Goal: Transaction & Acquisition: Obtain resource

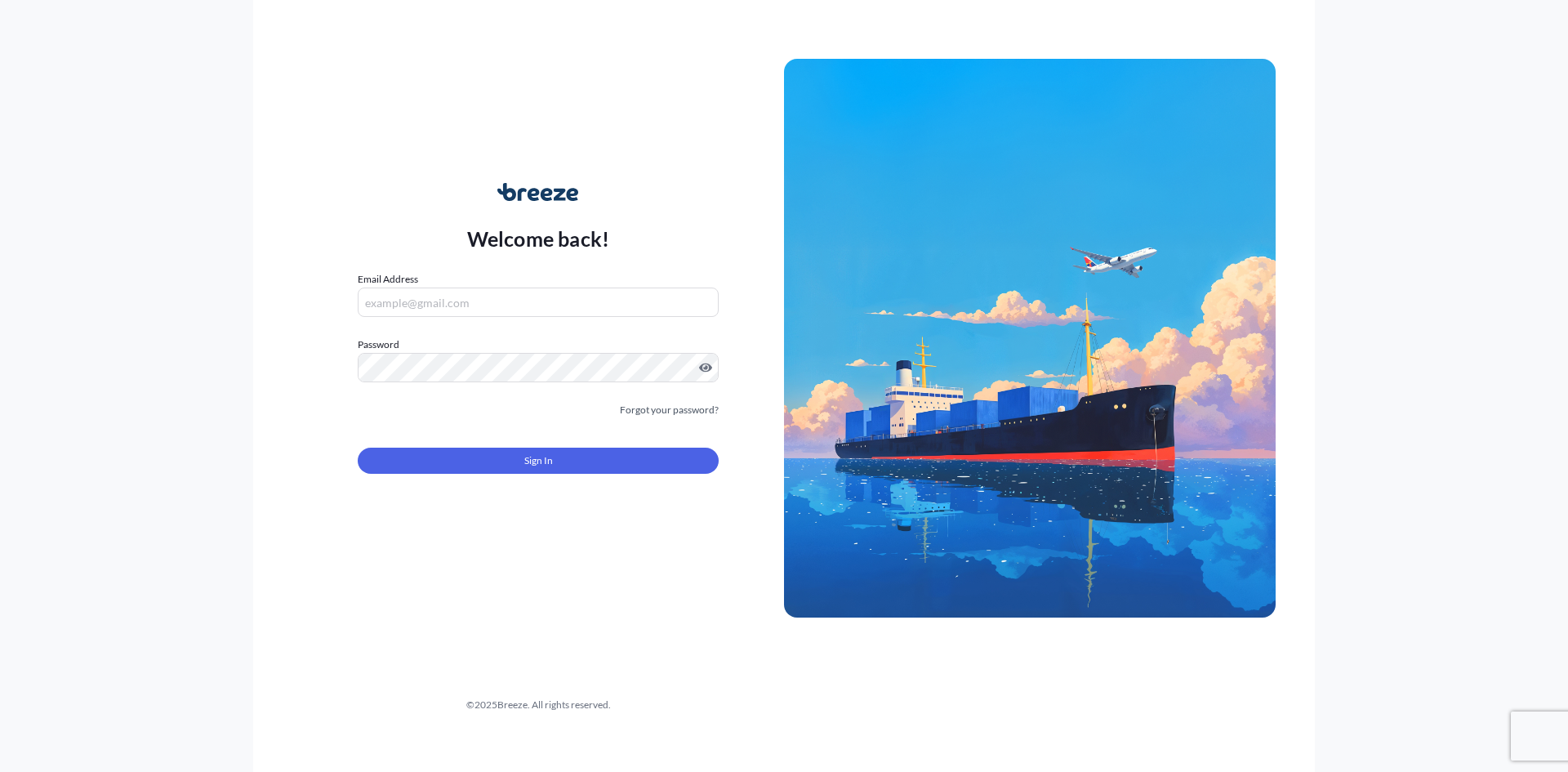
type input "[PERSON_NAME][EMAIL_ADDRESS][DOMAIN_NAME]"
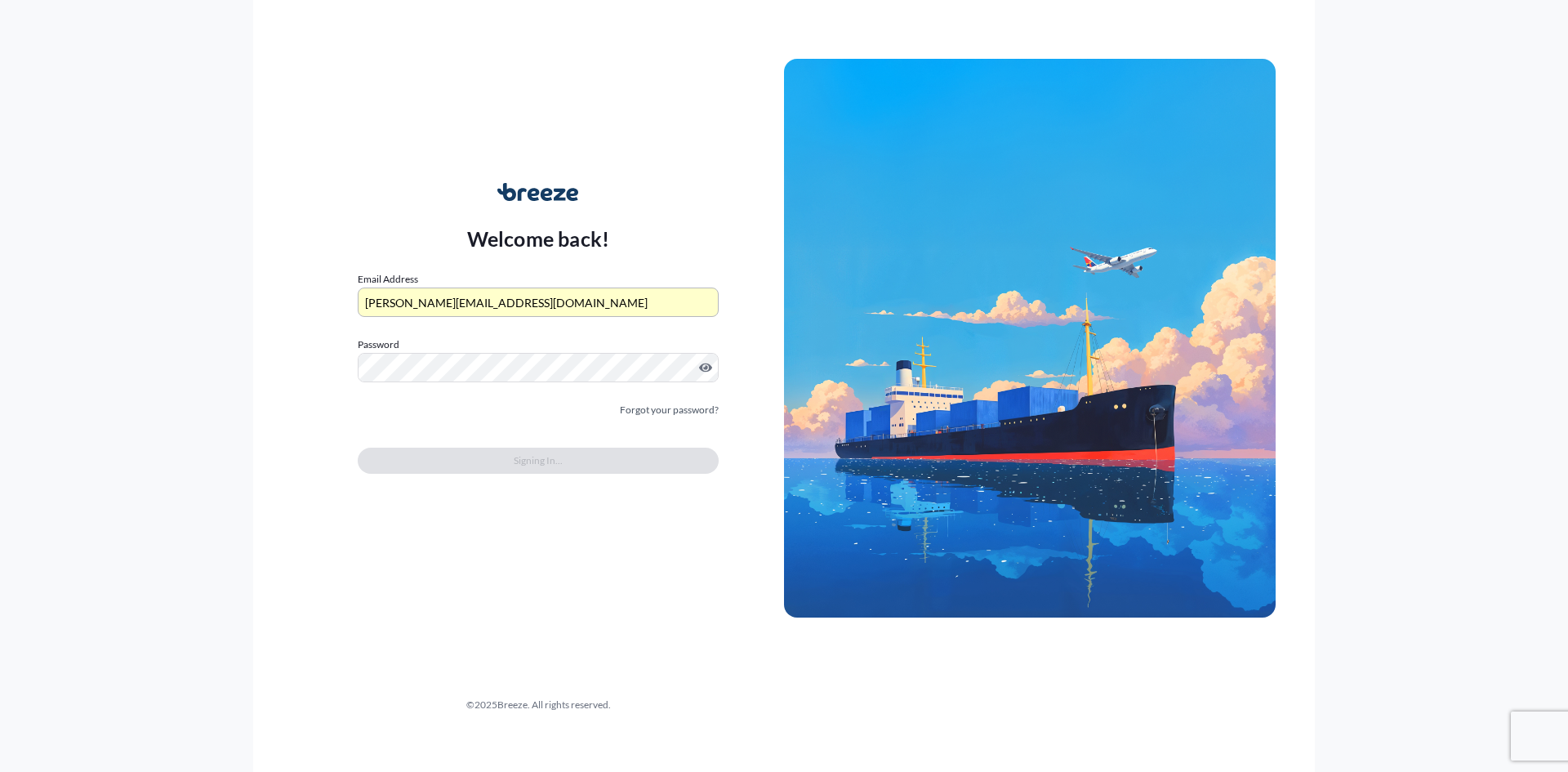
click at [515, 579] on div "Welcome back! Email Address [PERSON_NAME][EMAIL_ADDRESS][DOMAIN_NAME] Password …" at bounding box center [784, 386] width 1062 height 772
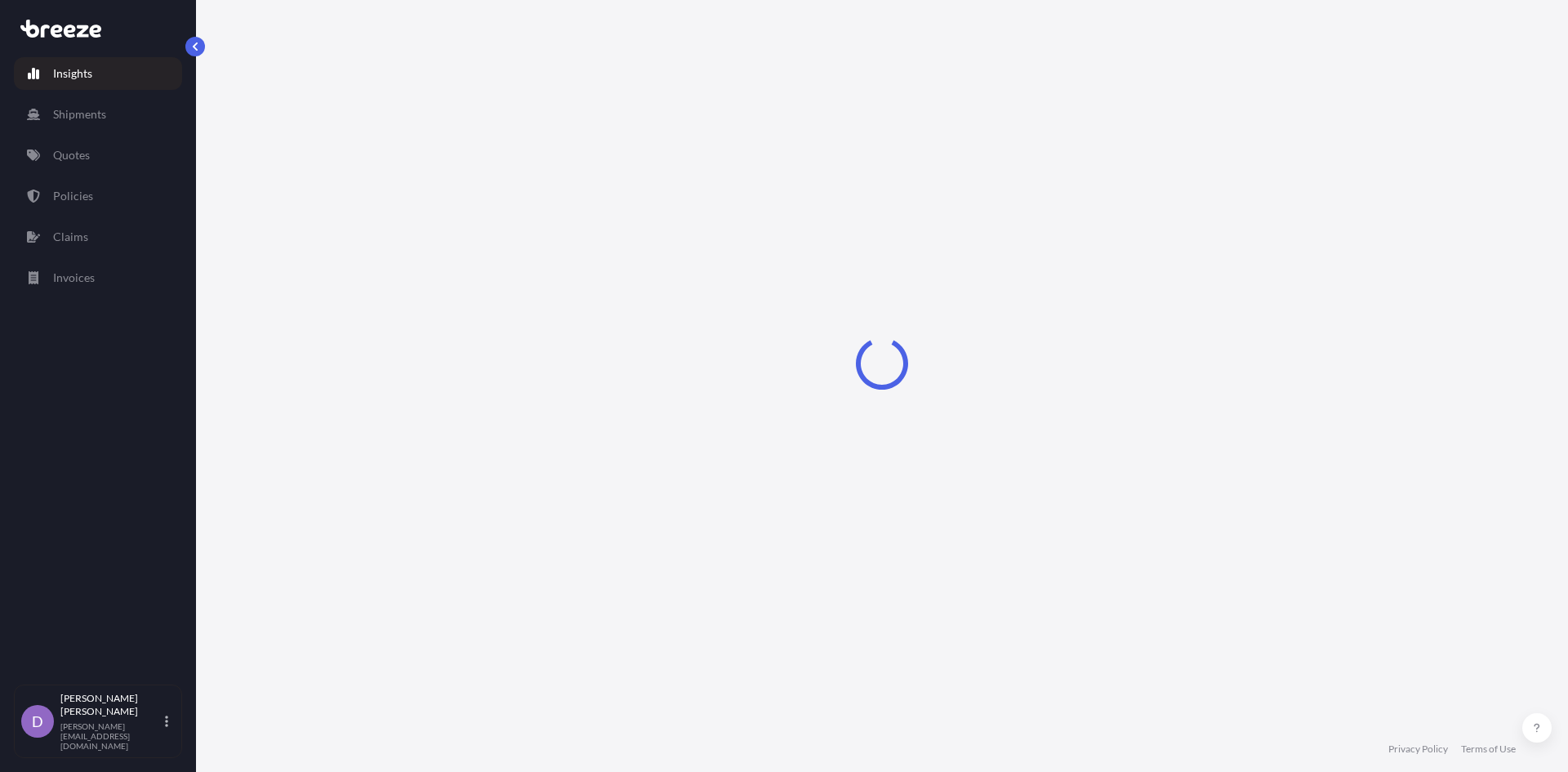
select select "2025"
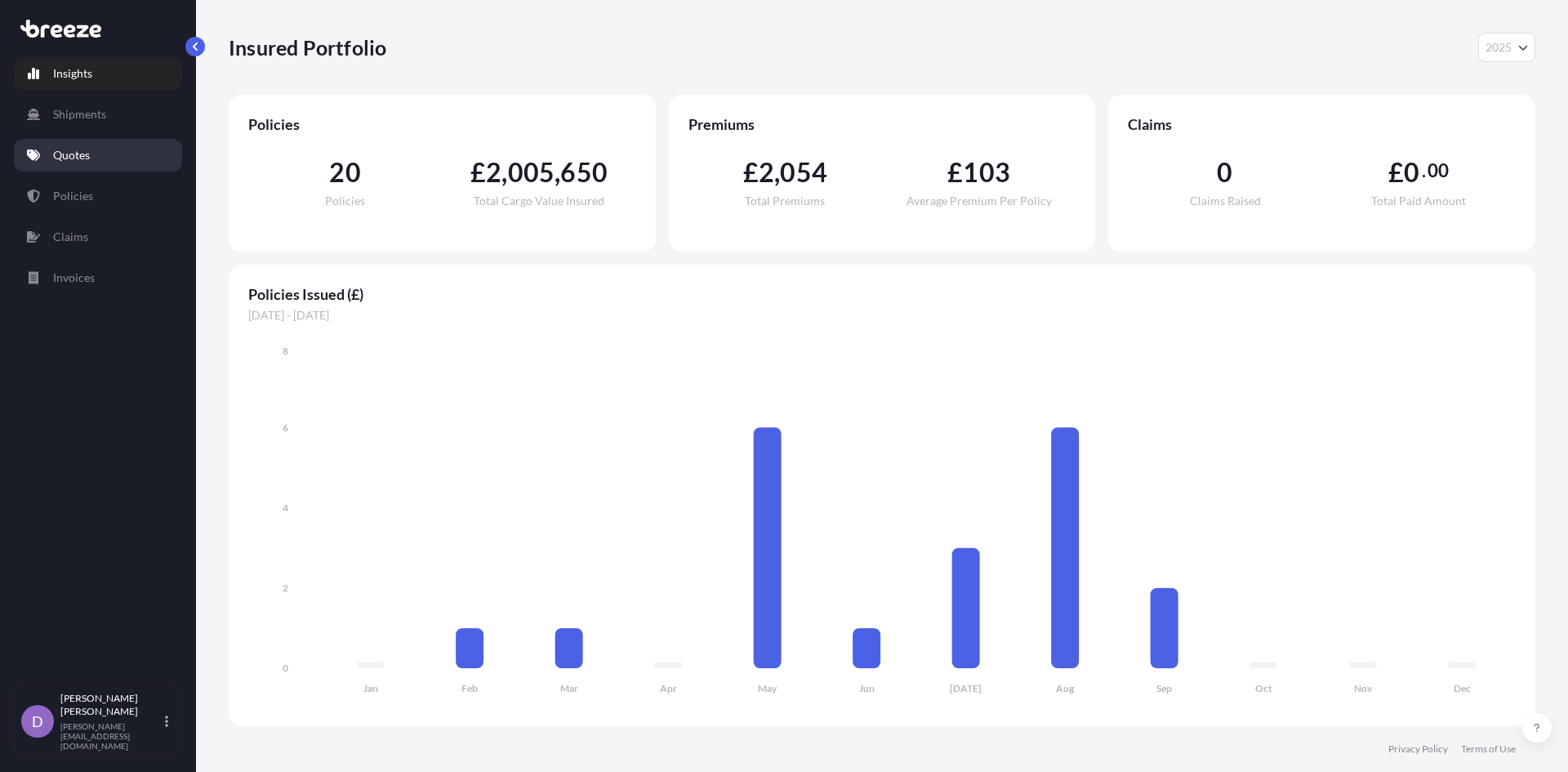
click at [92, 155] on link "Quotes" at bounding box center [98, 155] width 168 height 33
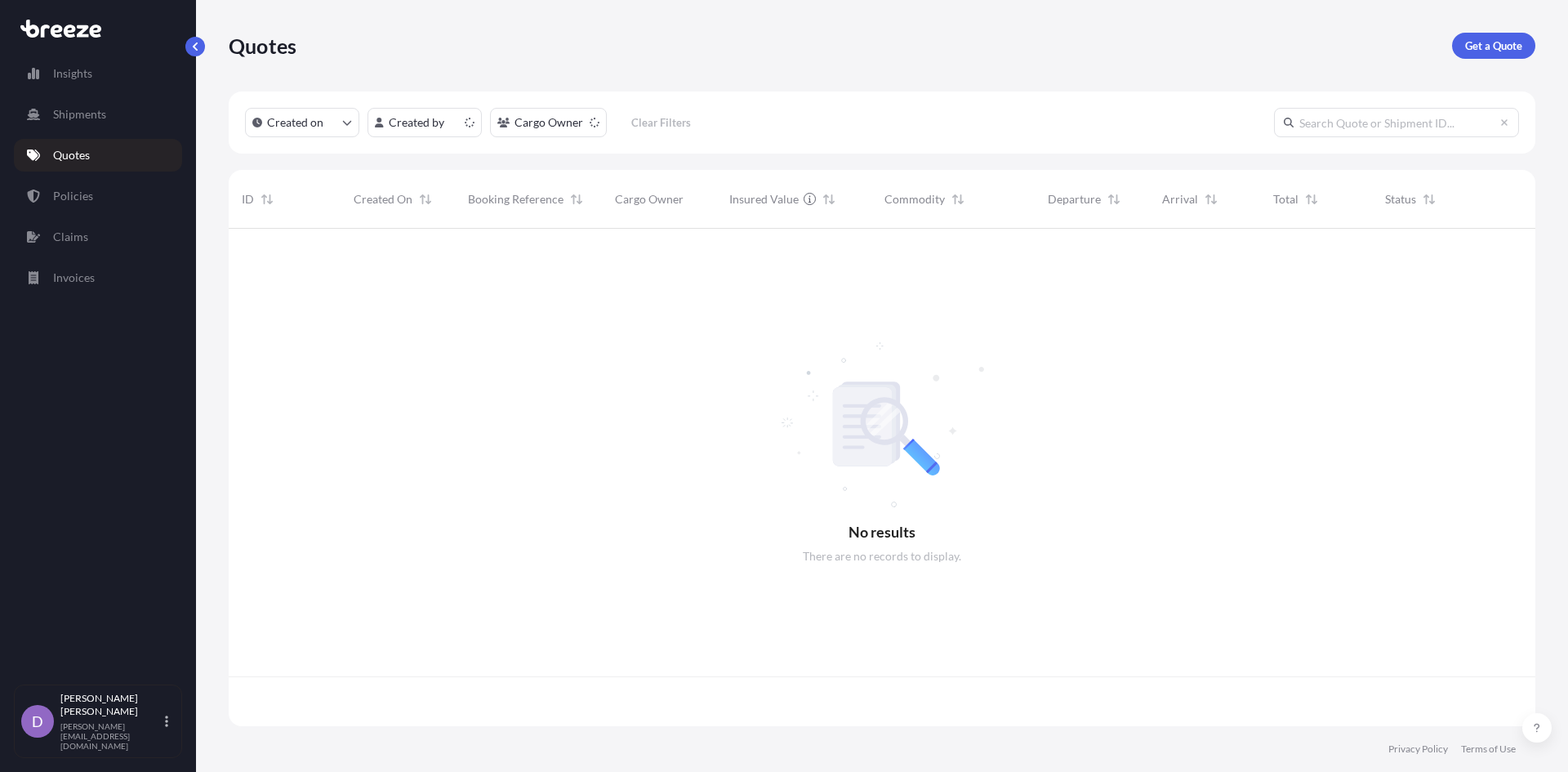
scroll to position [495, 1294]
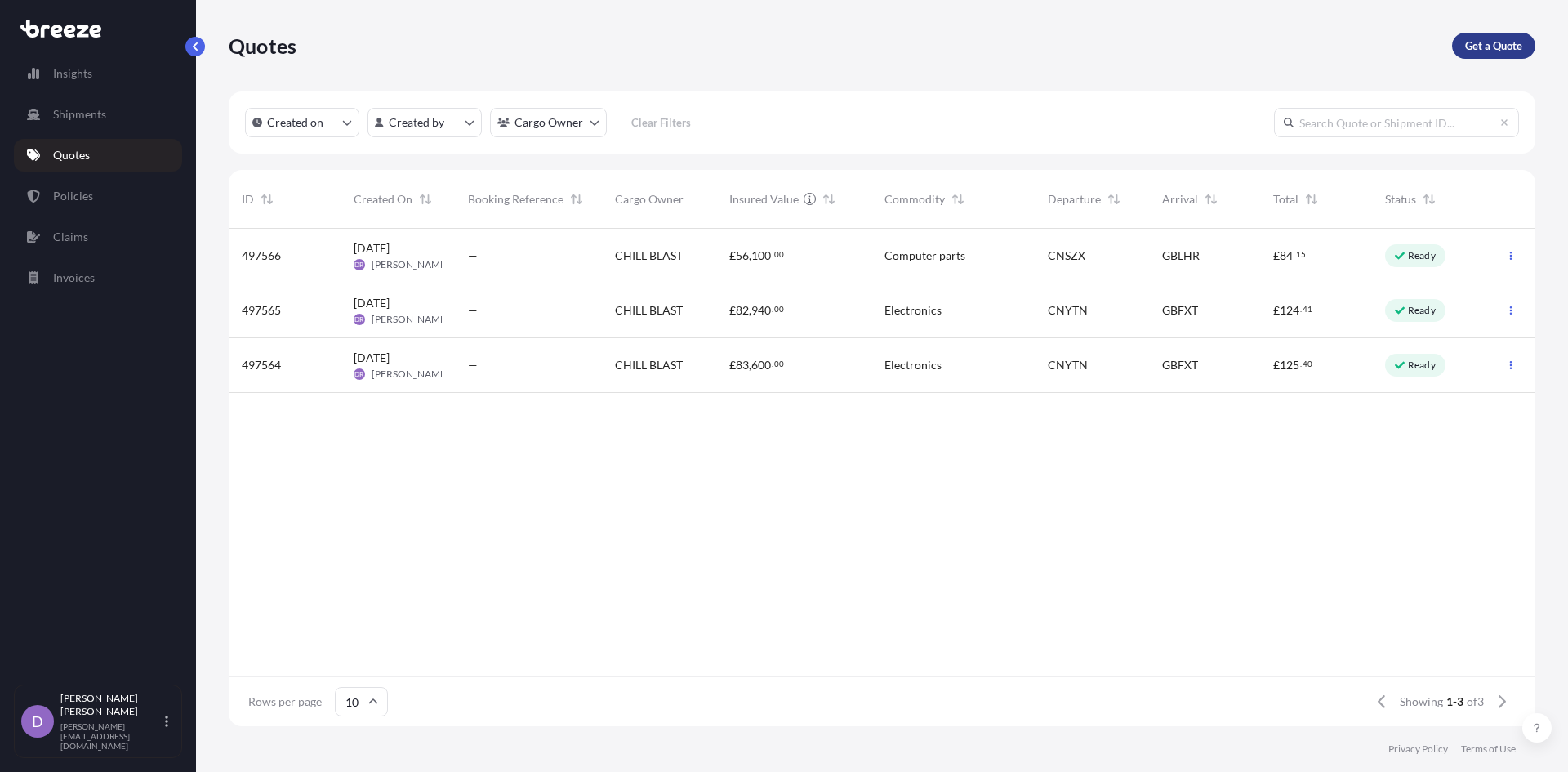
click at [1487, 40] on p "Get a Quote" at bounding box center [1493, 46] width 58 height 16
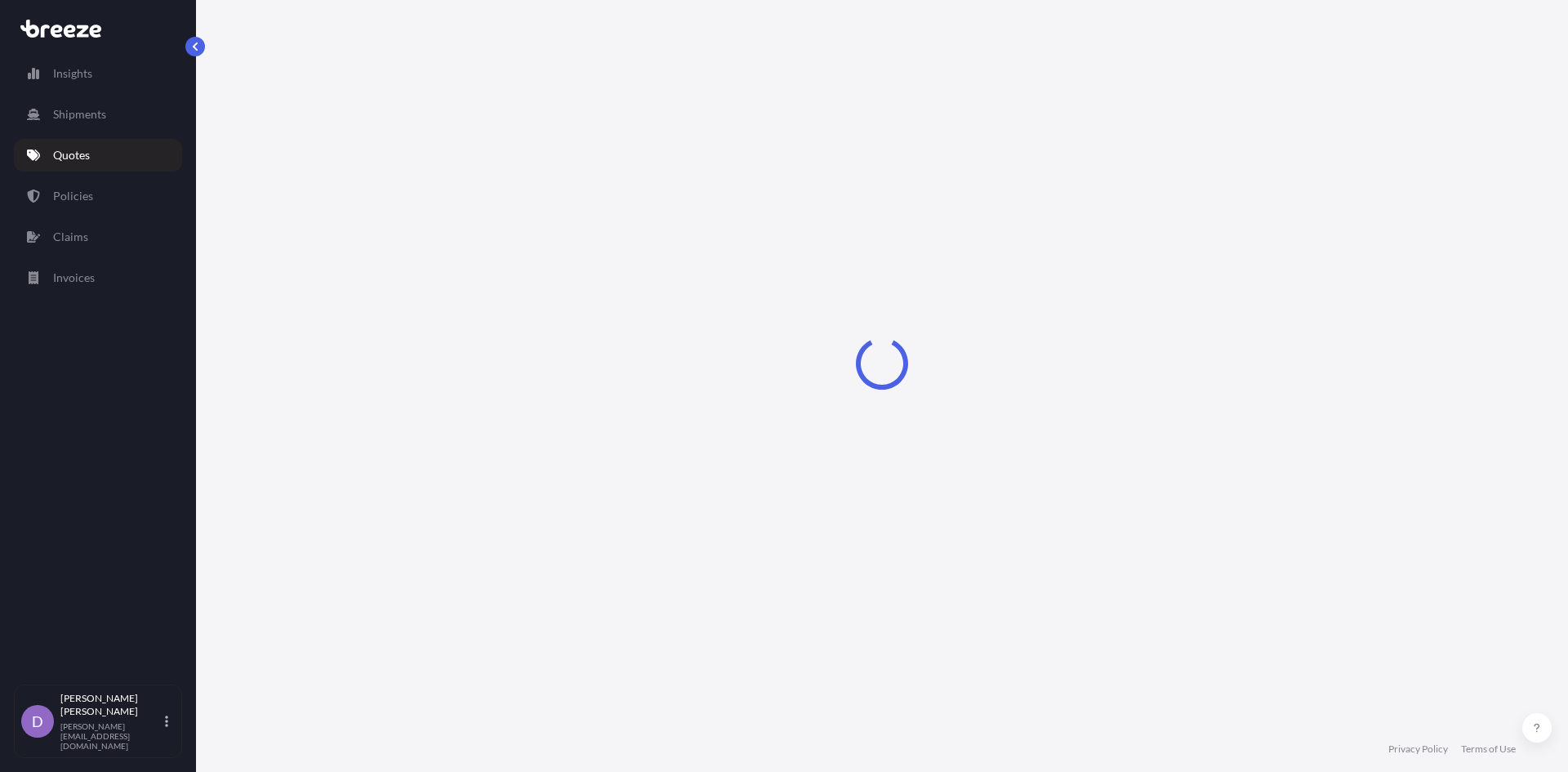
select select "Sea"
select select "1"
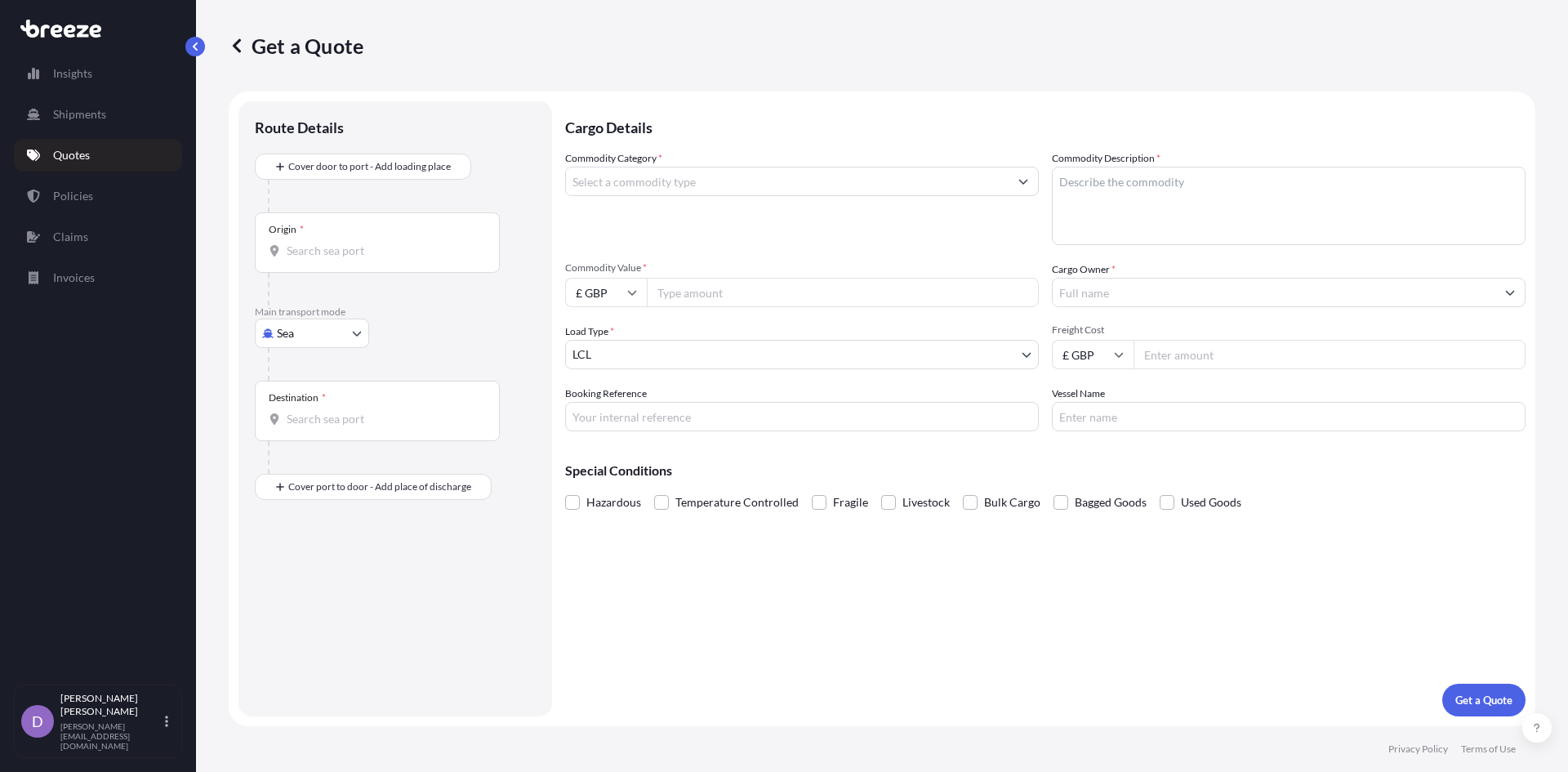
click at [663, 185] on input "Commodity Category *" at bounding box center [787, 181] width 443 height 29
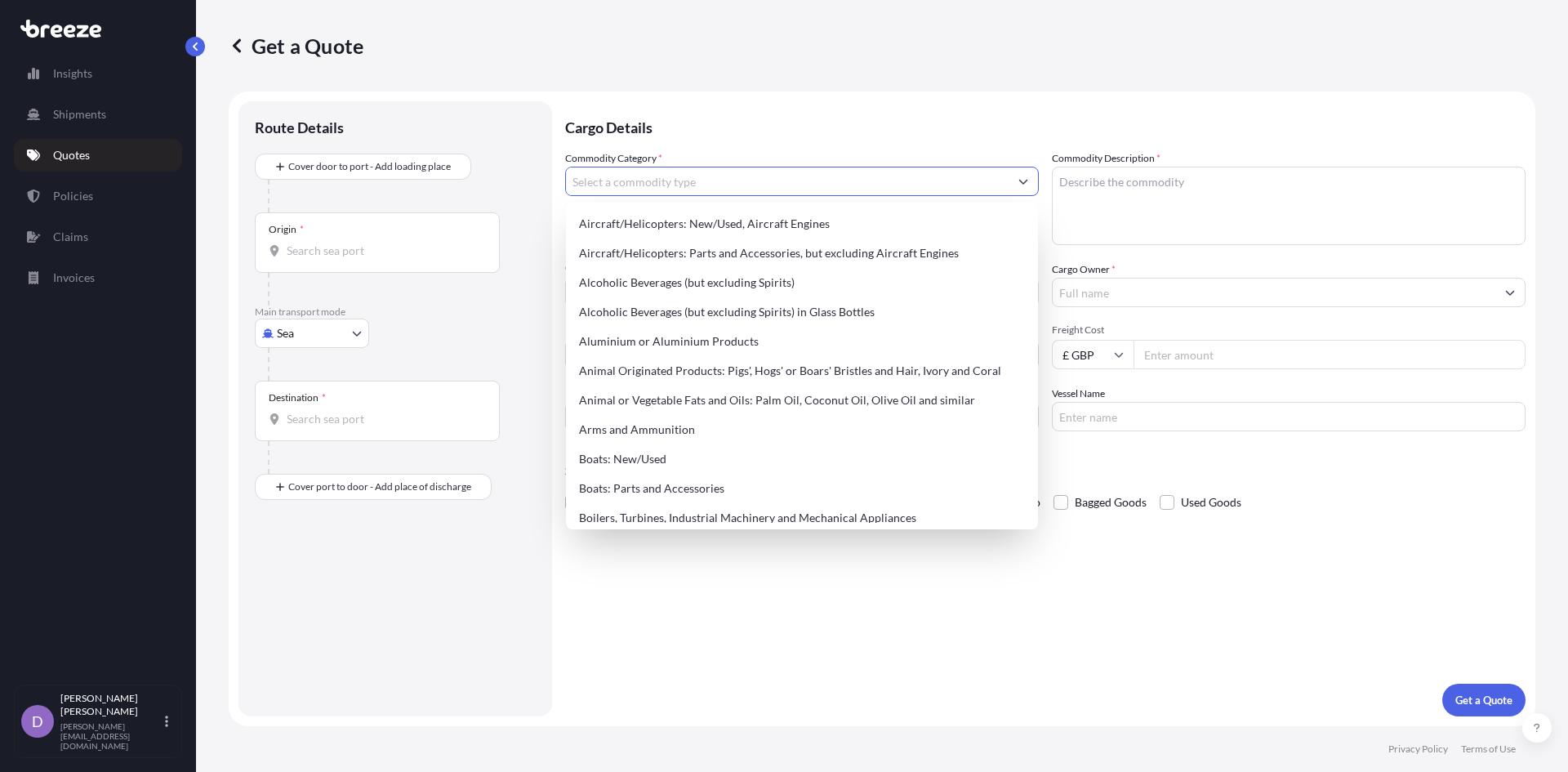
click at [663, 185] on input "Commodity Category *" at bounding box center [787, 181] width 443 height 29
click at [748, 182] on input "Commodity Category *" at bounding box center [787, 181] width 443 height 29
paste input "laminated gla"
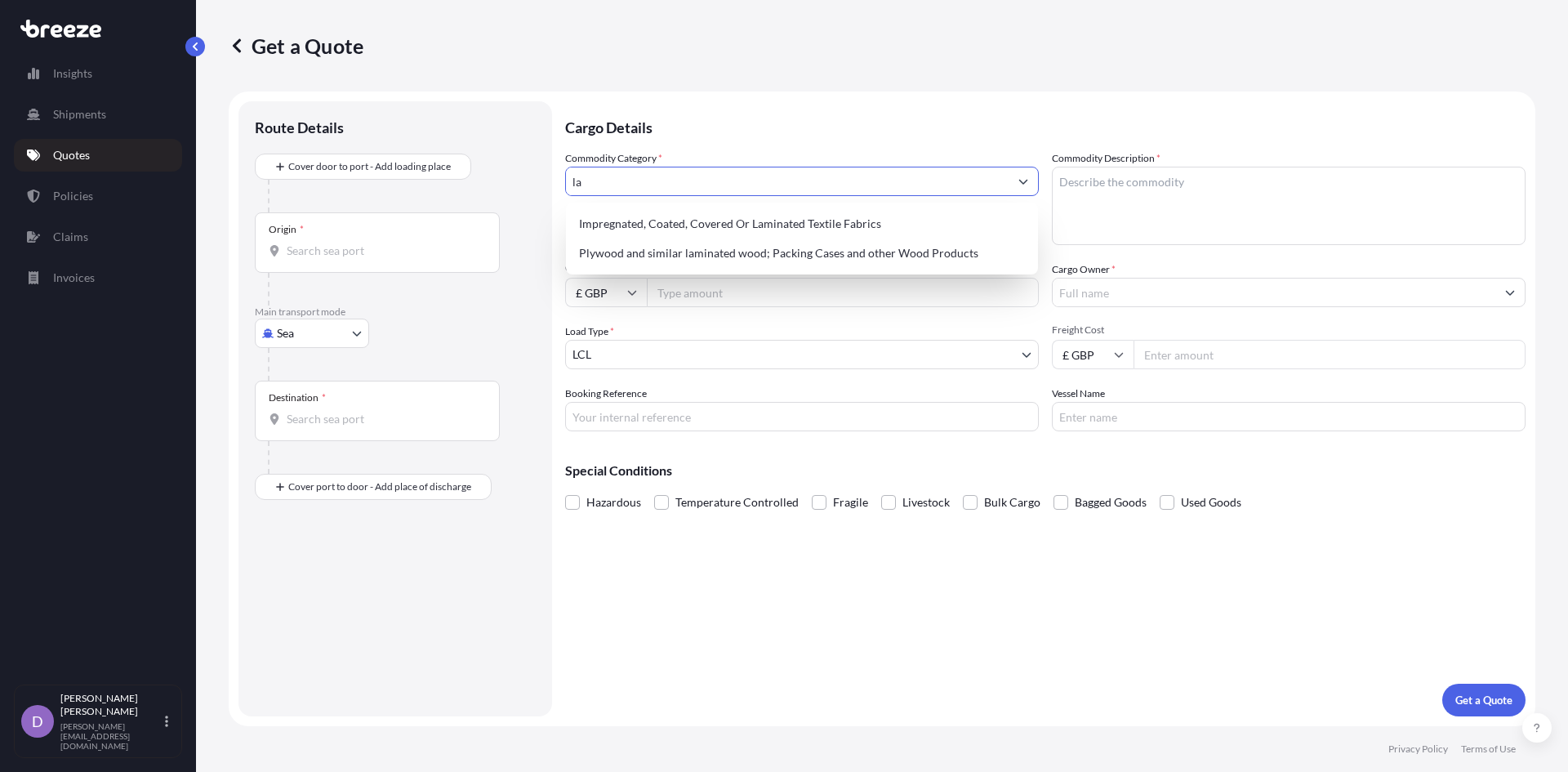
type input "l"
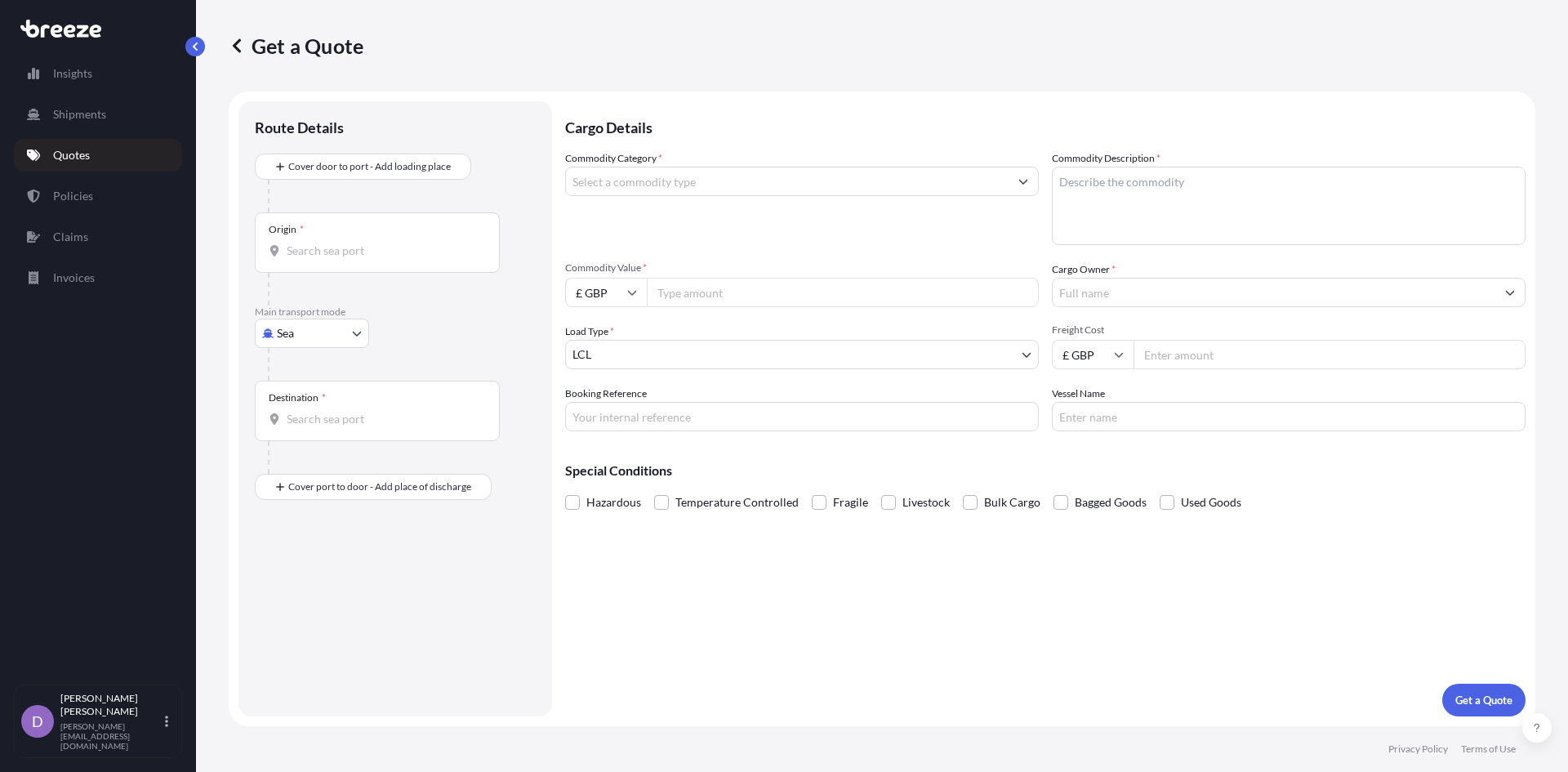
click at [696, 178] on input "Commodity Category *" at bounding box center [787, 181] width 443 height 29
click at [666, 185] on input "gla" at bounding box center [787, 181] width 443 height 29
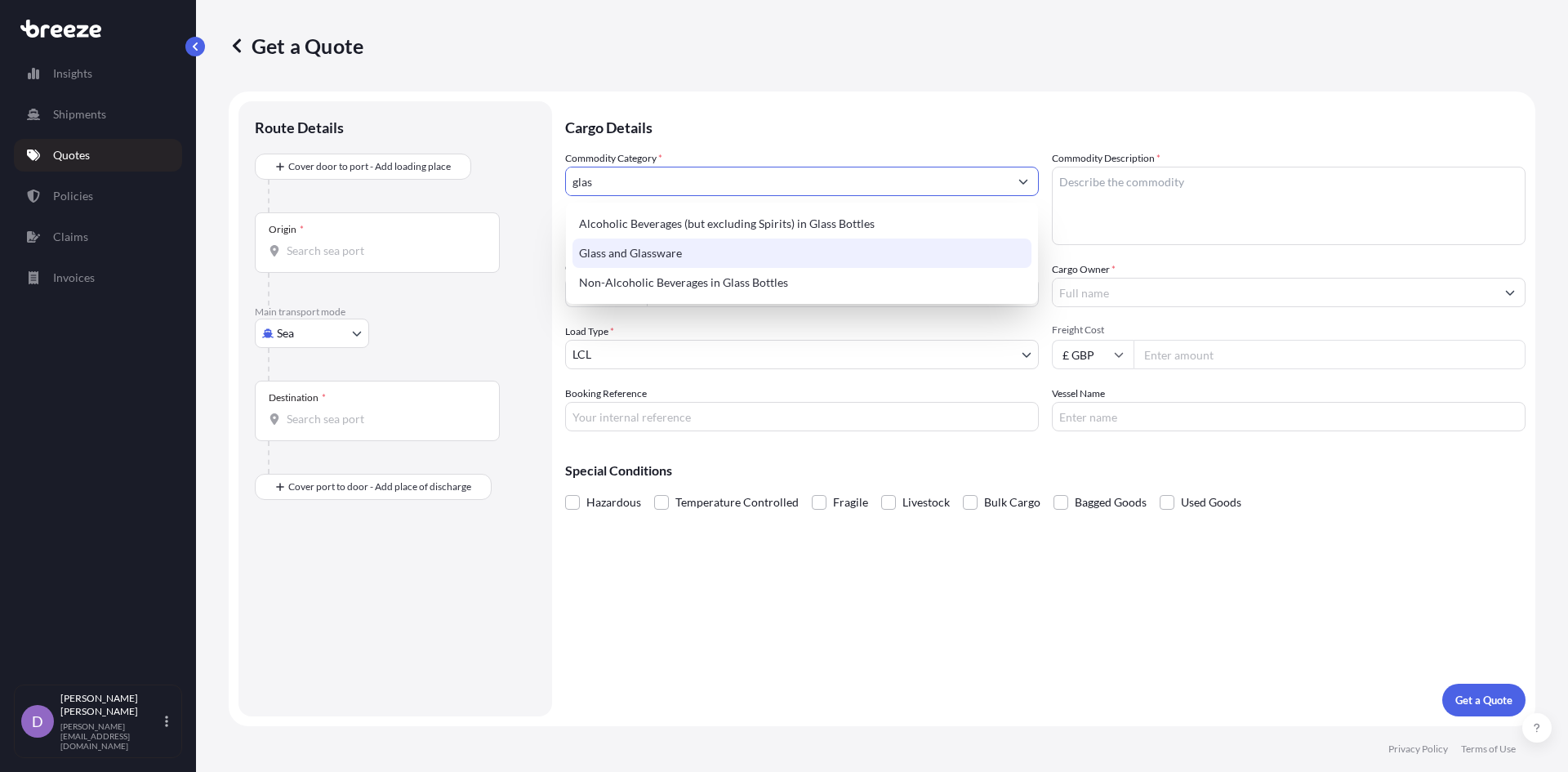
click at [655, 259] on div "Glass and Glassware" at bounding box center [802, 253] width 459 height 29
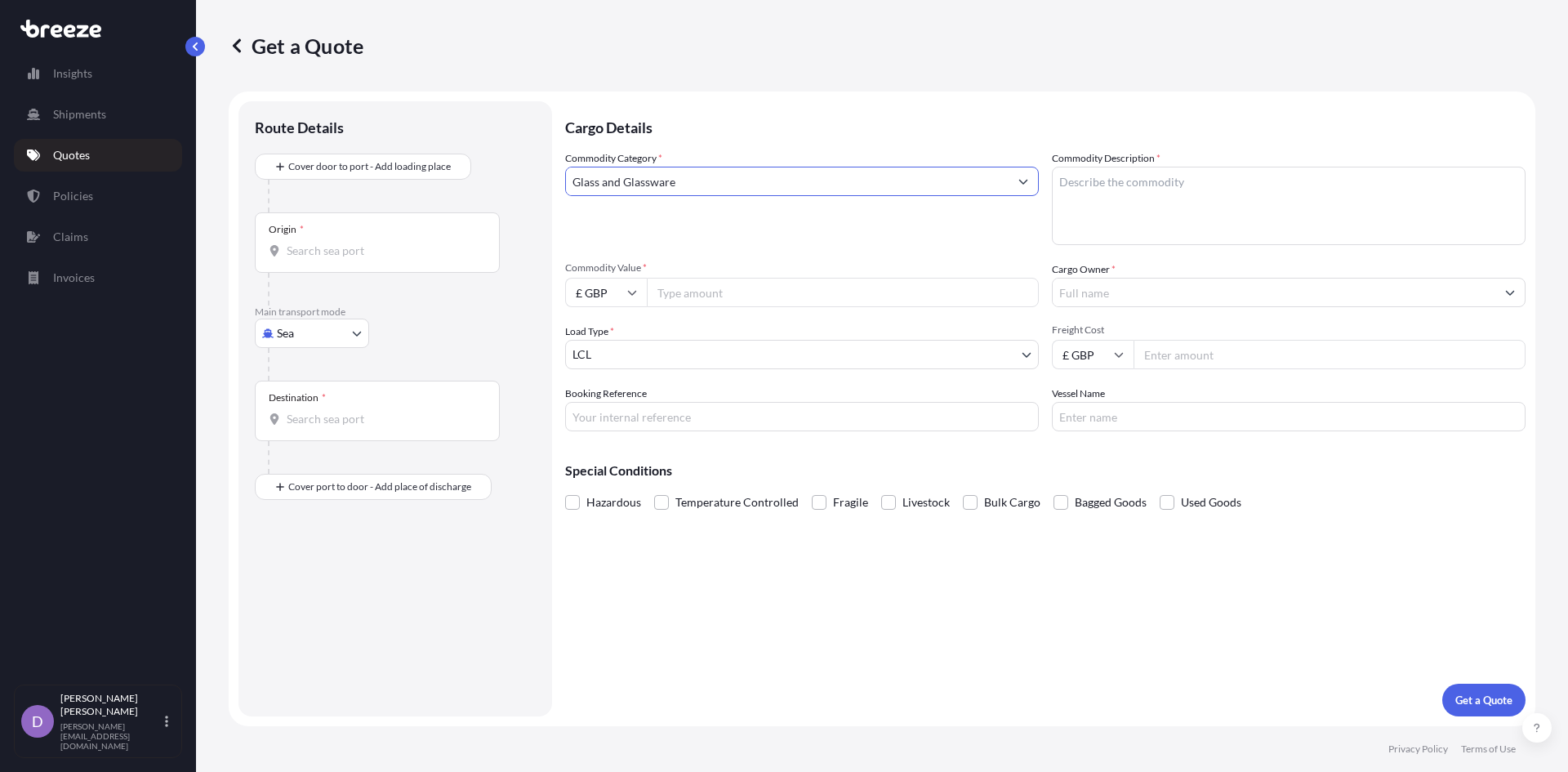
type input "Glass and Glassware"
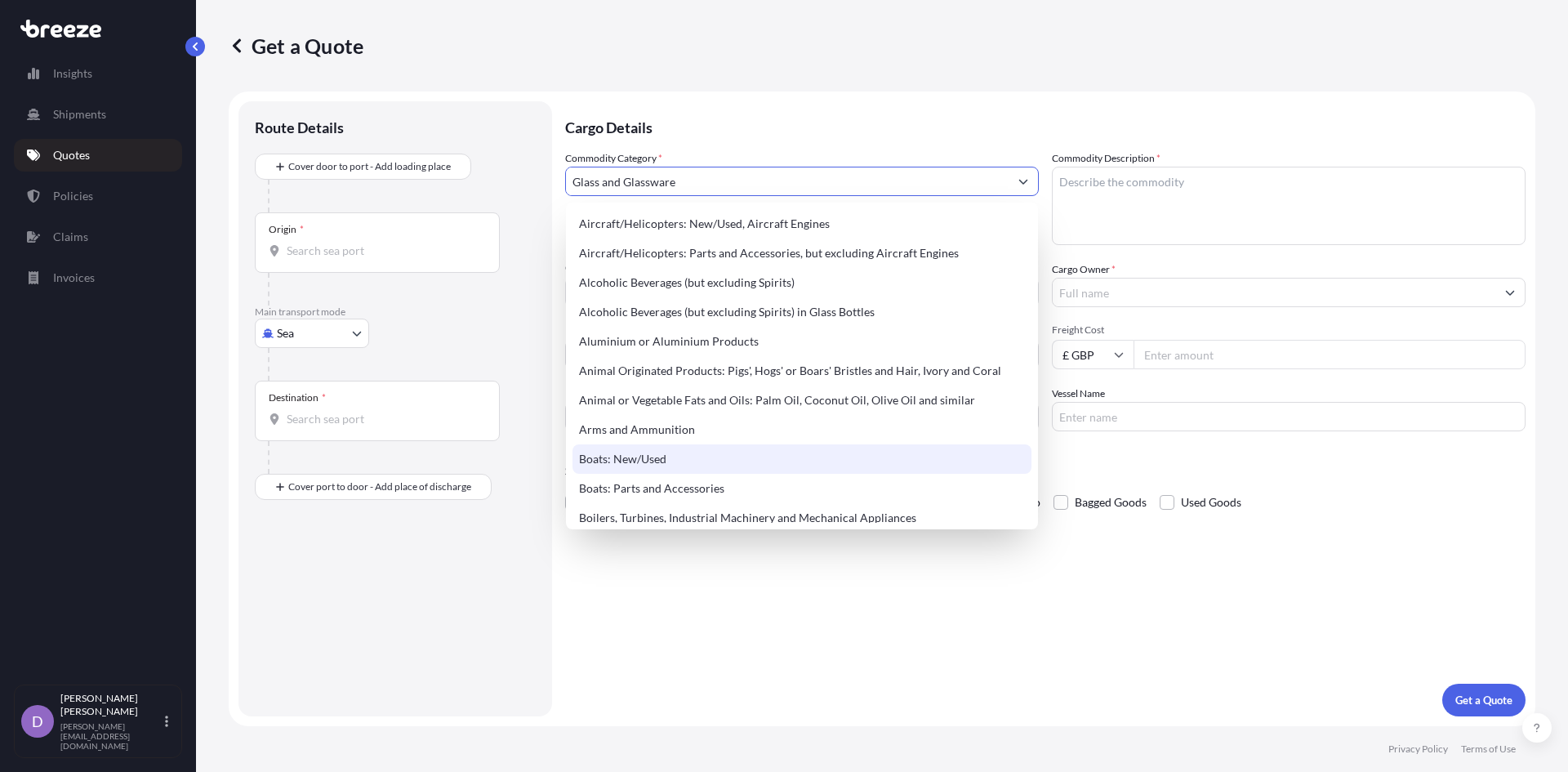
click at [762, 629] on div "Cargo Details Commodity Category * Glass and Glassware Commodity Description * …" at bounding box center [1044, 409] width 960 height 615
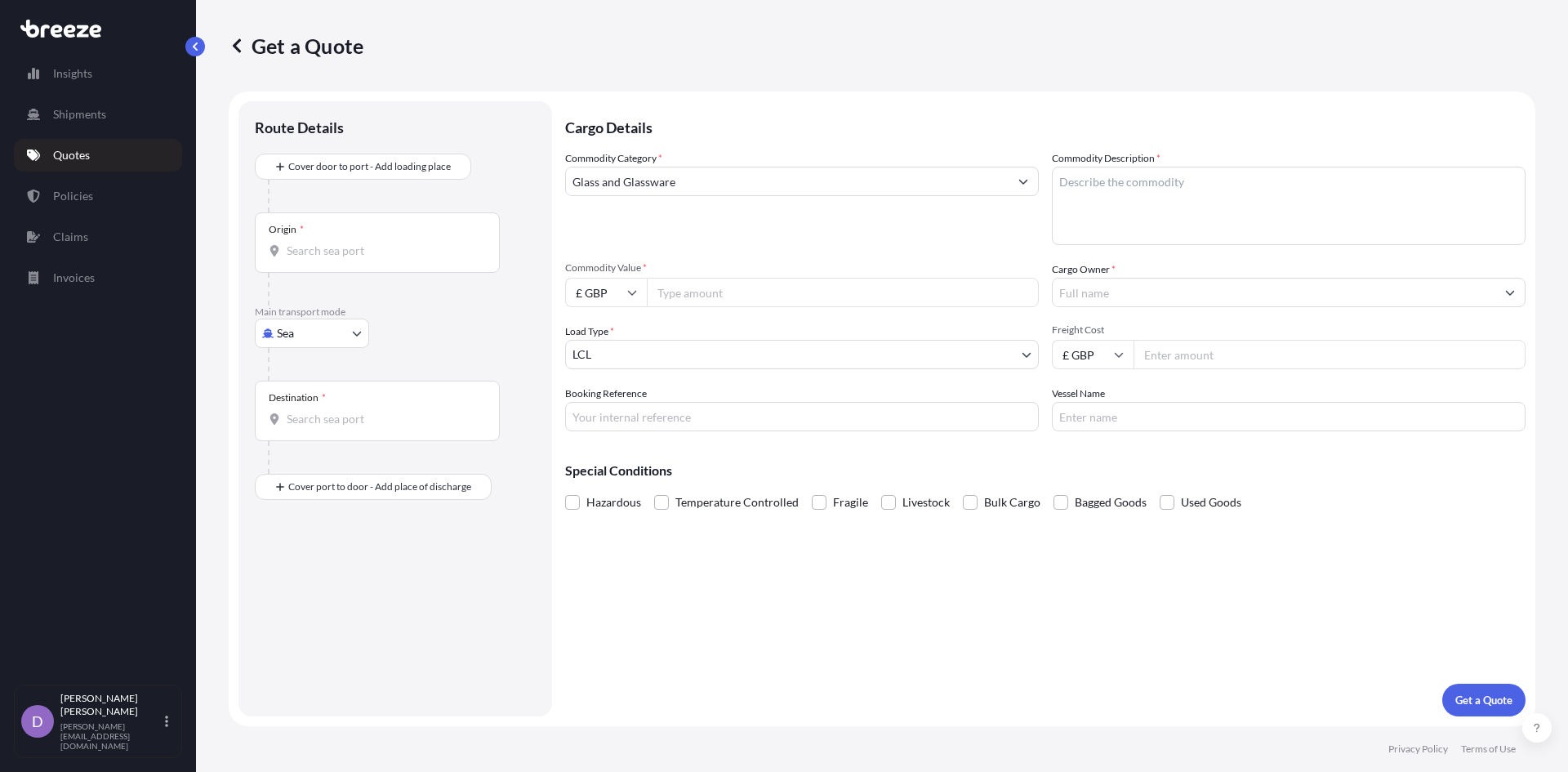
click at [709, 302] on input "Commodity Value *" at bounding box center [842, 292] width 392 height 29
paste input "25500.00"
type input "25500"
click at [747, 354] on body "Insights Shipments Quotes Policies Claims Invoices D [PERSON_NAME] [PERSON_NAME…" at bounding box center [784, 386] width 1568 height 772
click at [345, 336] on body "Insights Shipments Quotes Policies Claims Invoices D [PERSON_NAME] [PERSON_NAME…" at bounding box center [784, 386] width 1568 height 772
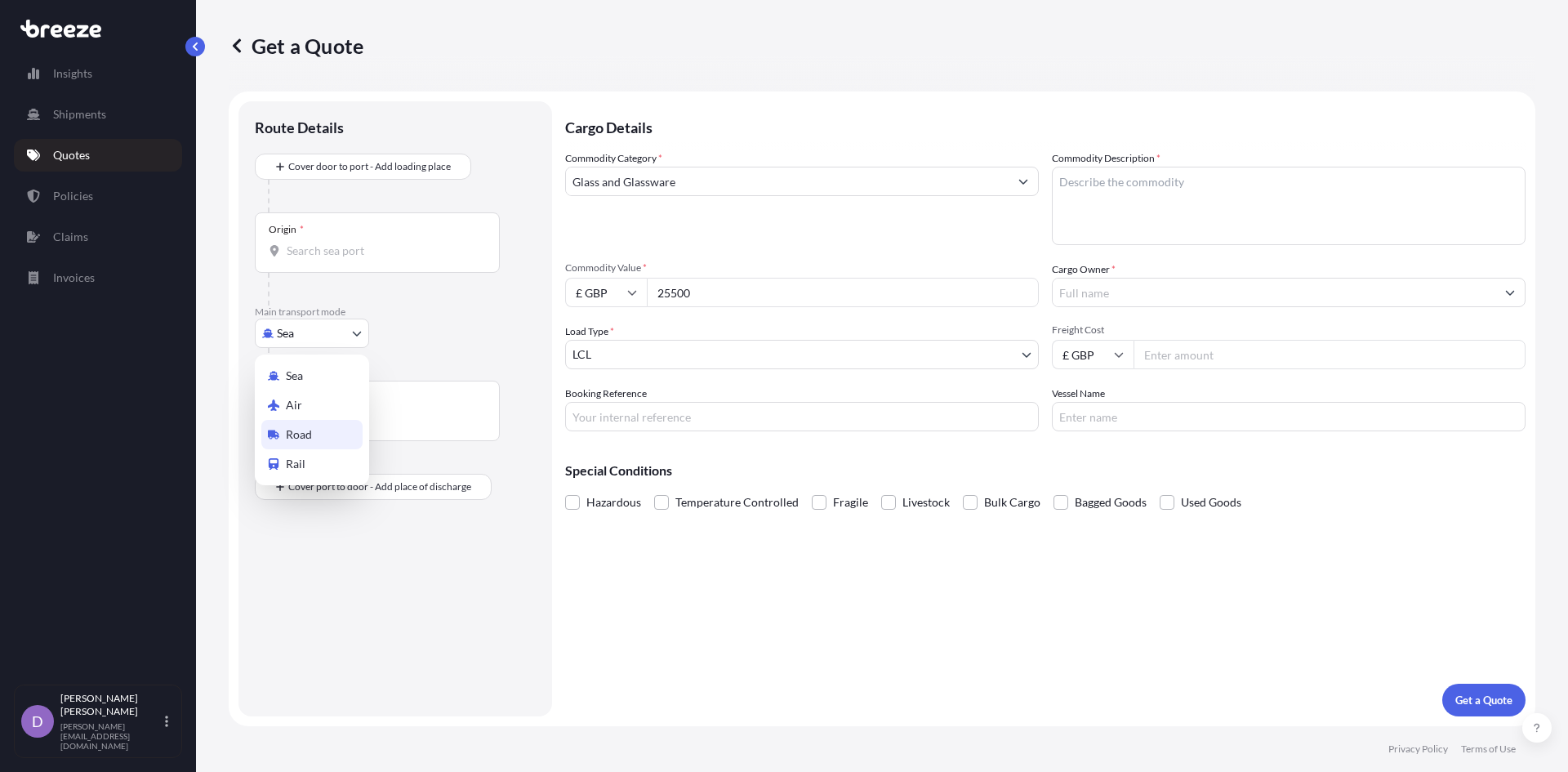
click at [330, 429] on div "Road" at bounding box center [312, 435] width 101 height 29
select select "Road"
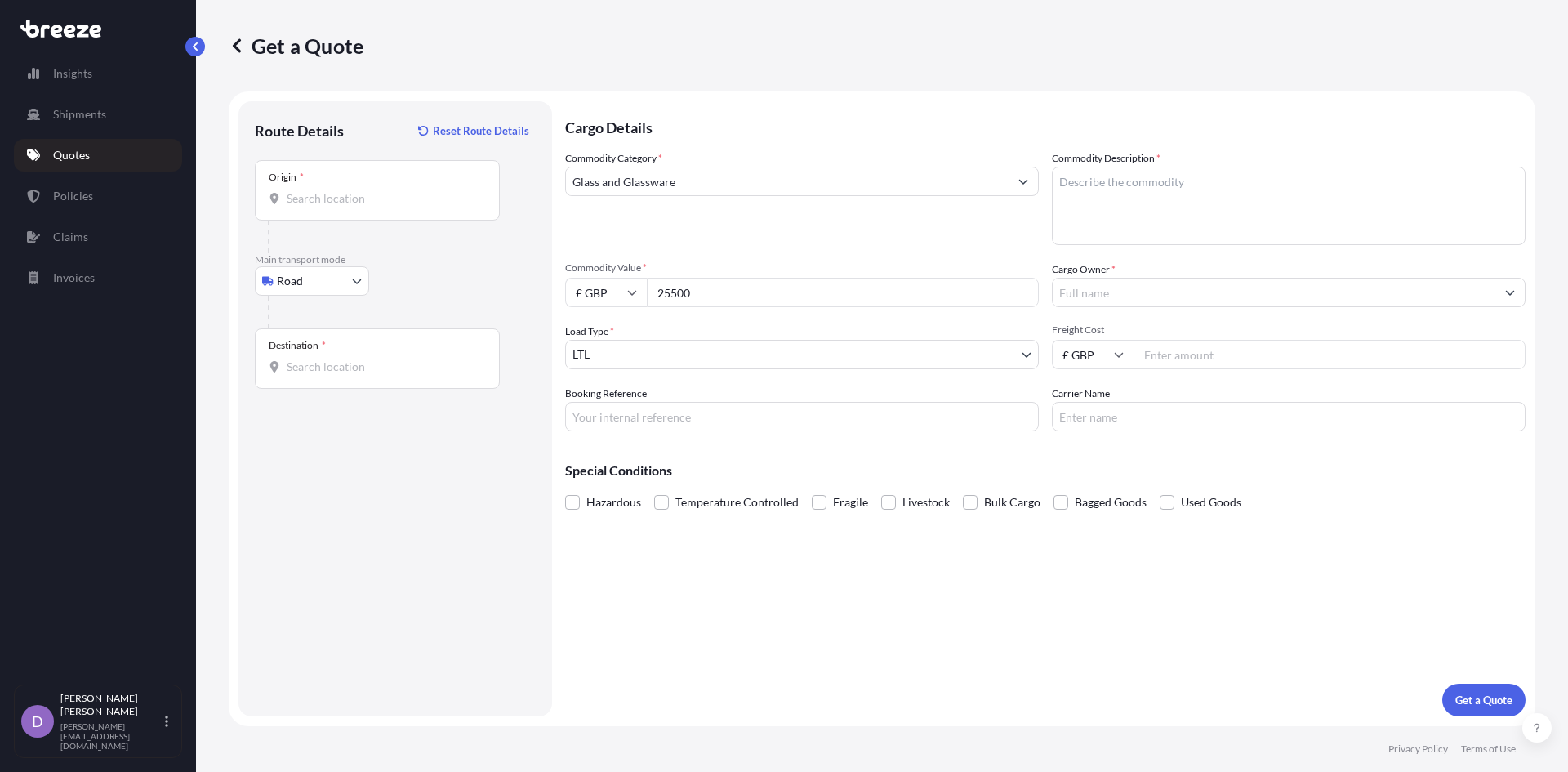
click at [665, 352] on body "Insights Shipments Quotes Policies Claims Invoices D [PERSON_NAME] [PERSON_NAME…" at bounding box center [784, 386] width 1568 height 772
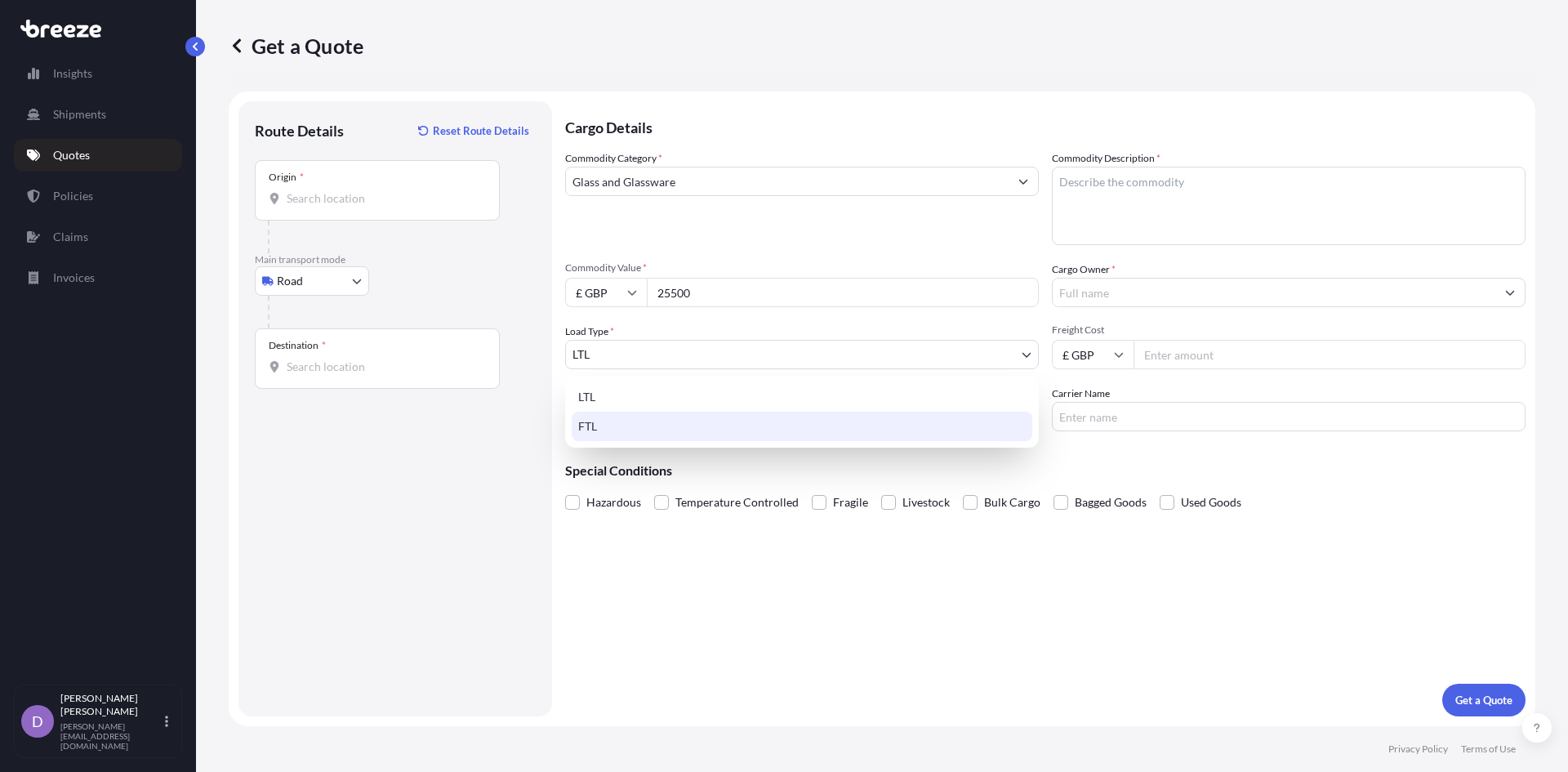
click at [625, 425] on div "FTL" at bounding box center [802, 426] width 461 height 29
select select "2"
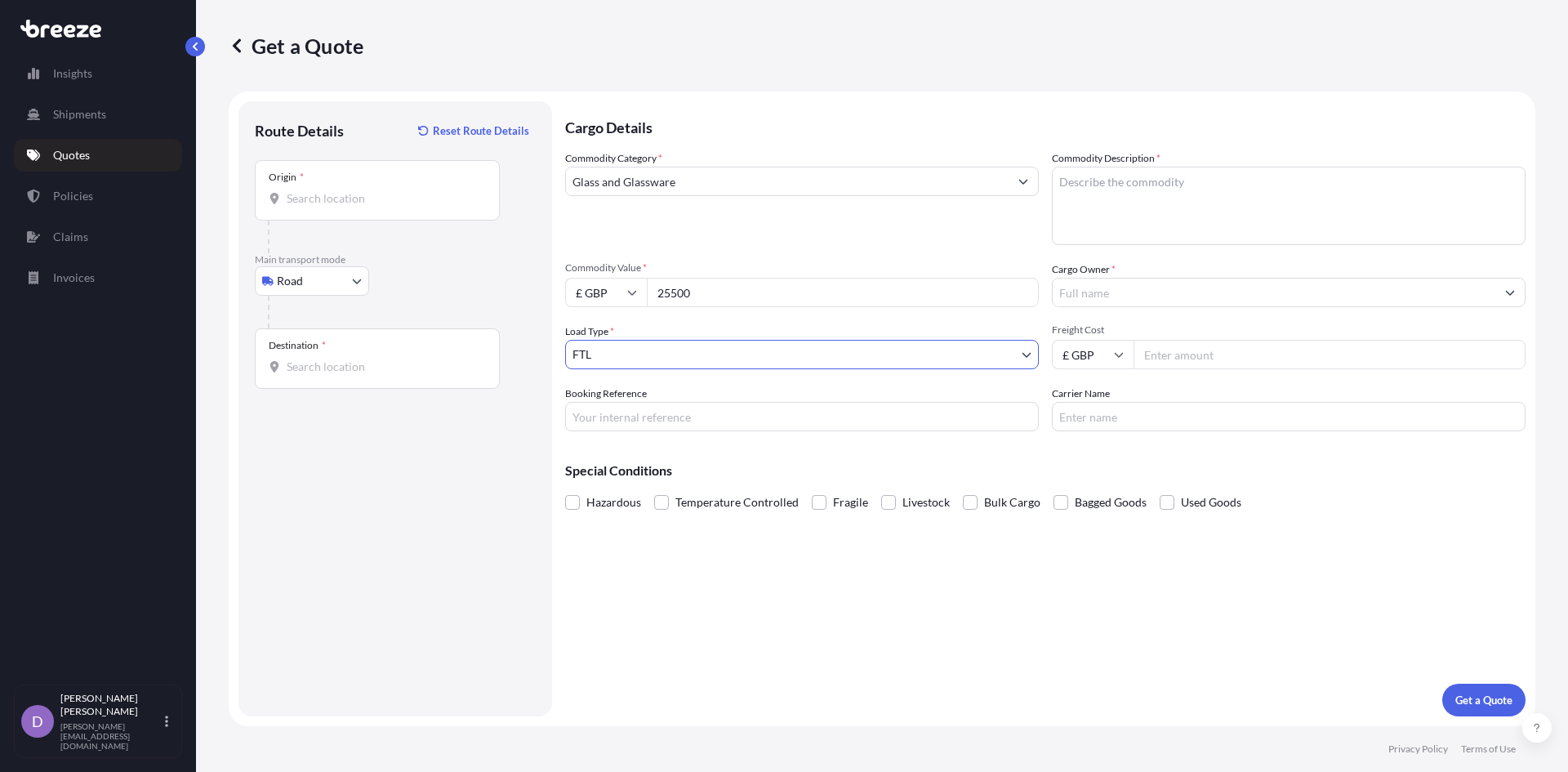
click at [1127, 296] on input "Cargo Owner *" at bounding box center [1274, 292] width 443 height 29
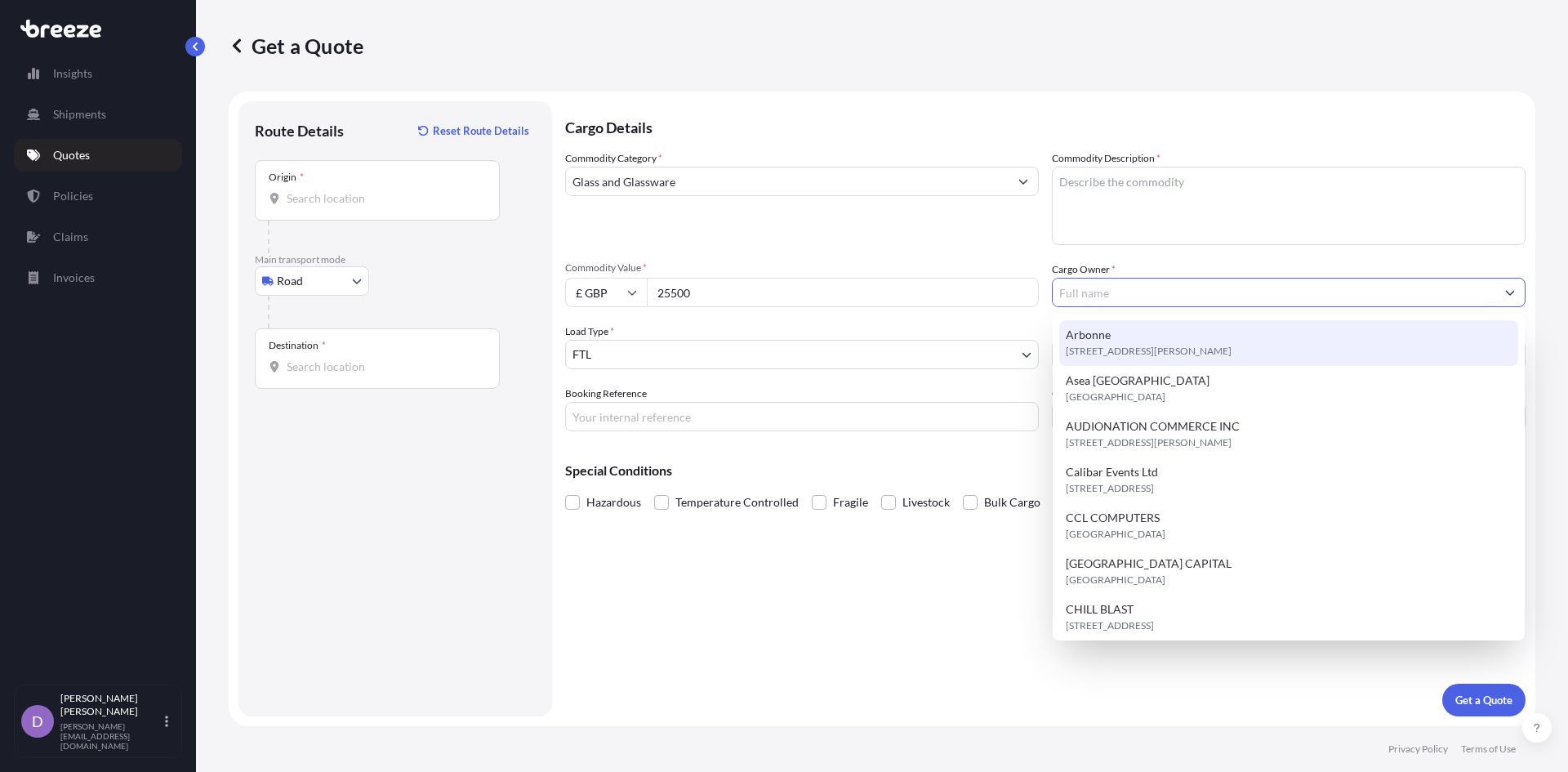
click at [1151, 295] on input "Cargo Owner *" at bounding box center [1274, 292] width 443 height 29
paste input "GenVue Technologies LTd [PERSON_NAME]"
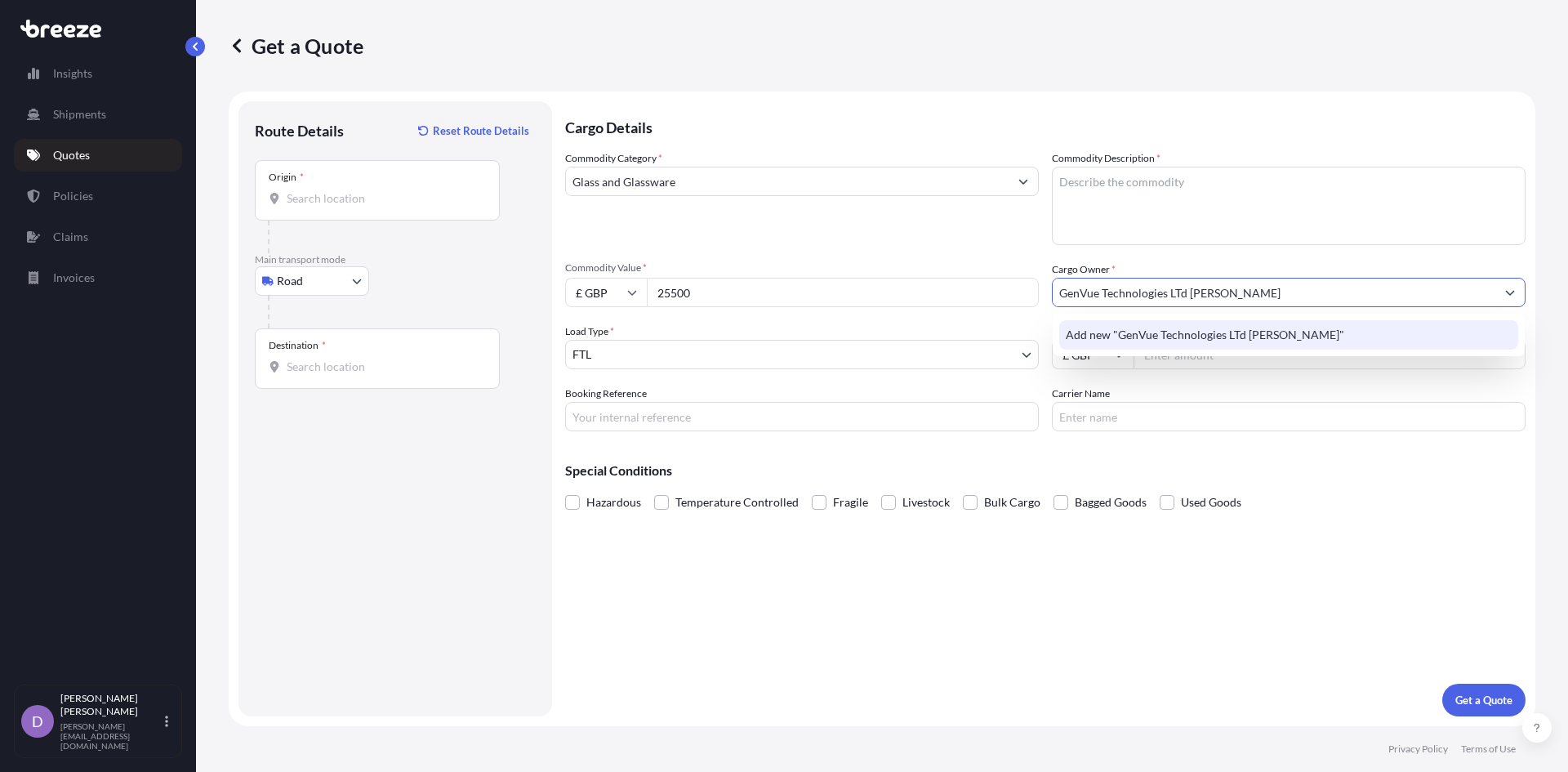
click at [1235, 338] on span "Add new "GenVue Technologies LTd [PERSON_NAME]"" at bounding box center [1205, 335] width 278 height 16
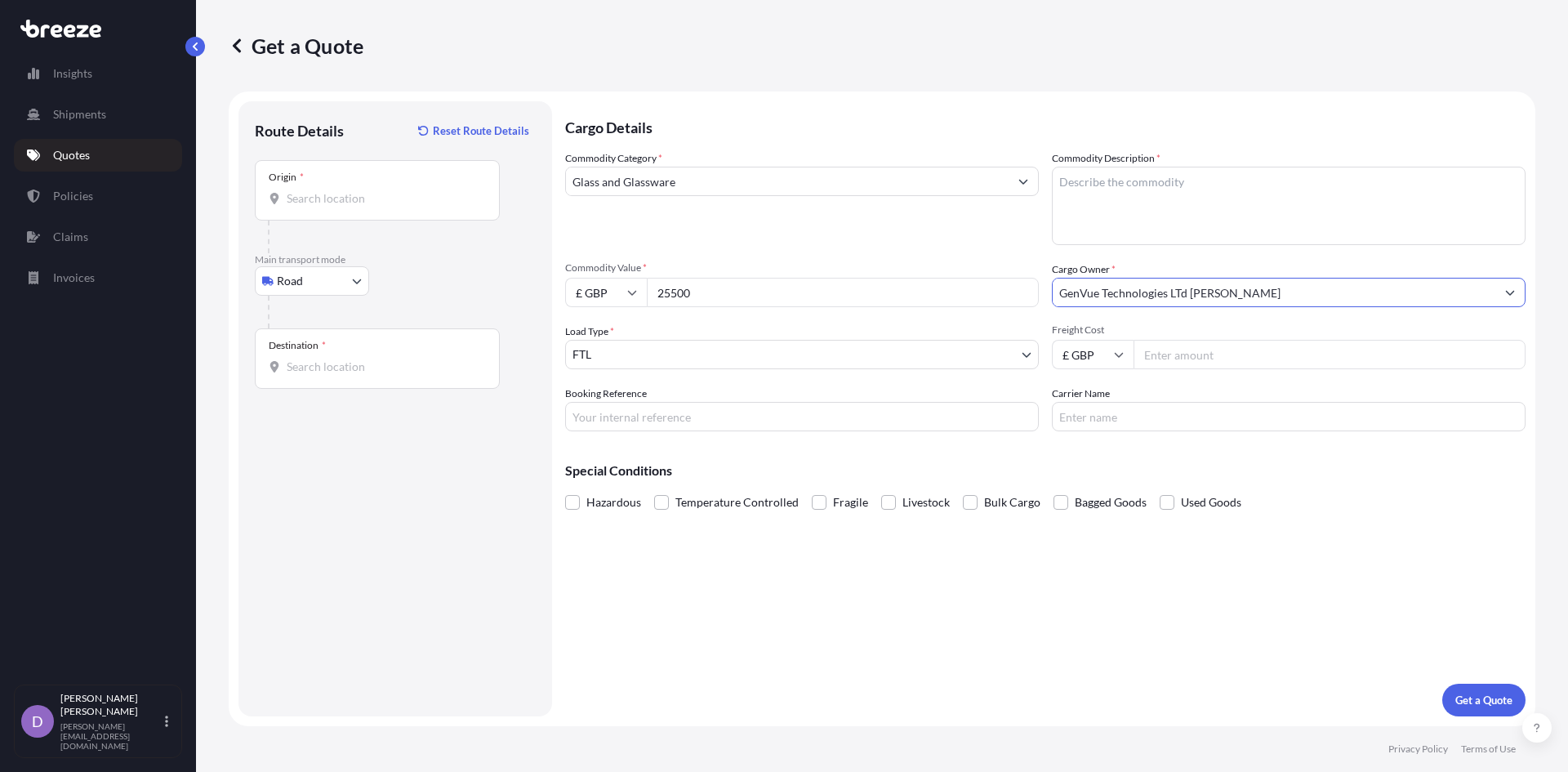
click at [1371, 593] on div "Cargo Details Commodity Category * Glass and Glassware Commodity Description * …" at bounding box center [1044, 409] width 960 height 615
click at [1162, 359] on input "Freight Cost" at bounding box center [1329, 355] width 392 height 29
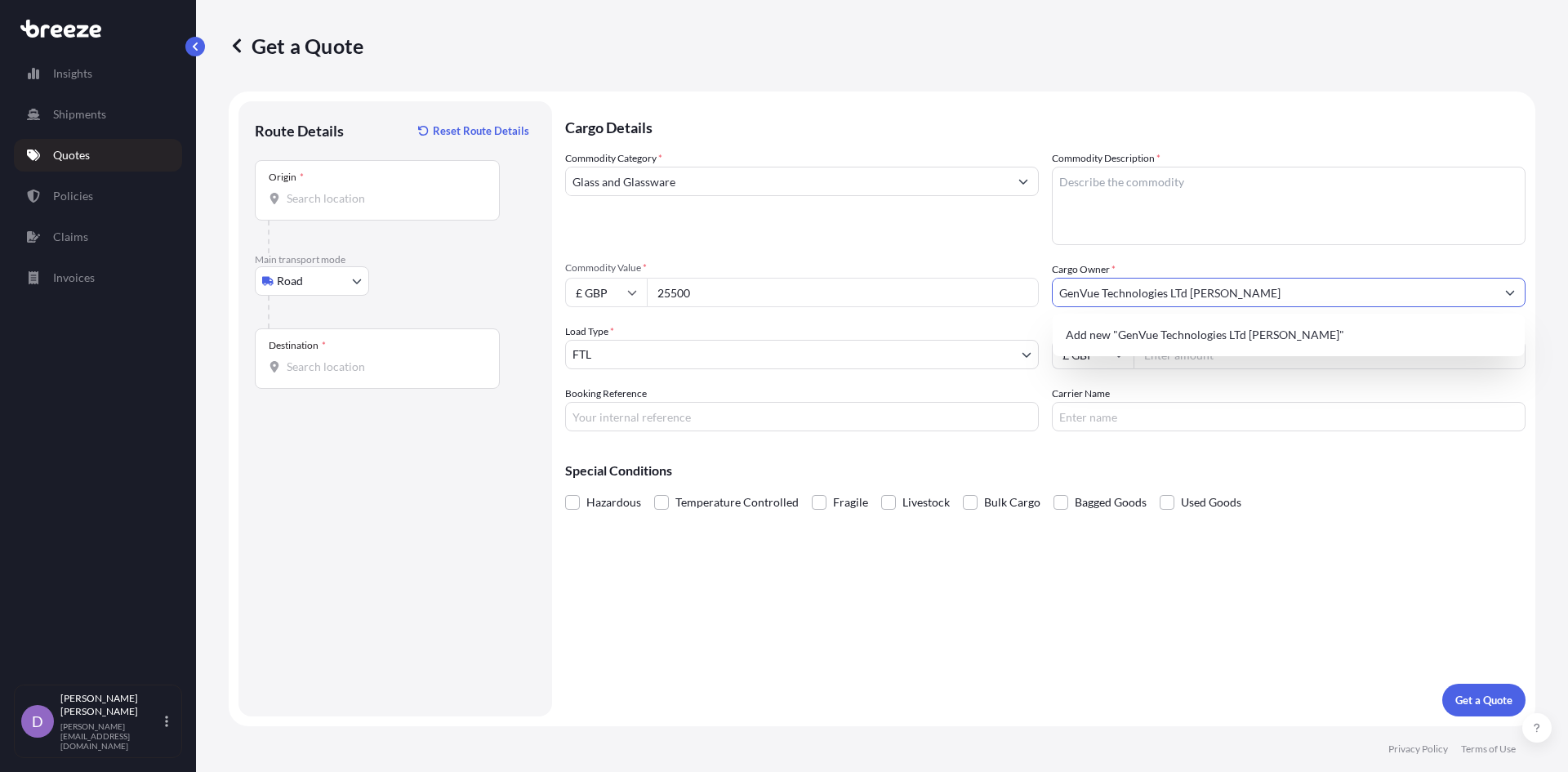
drag, startPoint x: 1190, startPoint y: 290, endPoint x: 1271, endPoint y: 293, distance: 81.1
click at [1271, 293] on input "GenVue Technologies LTd [PERSON_NAME]" at bounding box center [1274, 292] width 443 height 29
type input "GenVue Technologies LTd"
click at [1401, 550] on div "Cargo Details Commodity Category * Glass and Glassware Commodity Description * …" at bounding box center [1044, 409] width 960 height 615
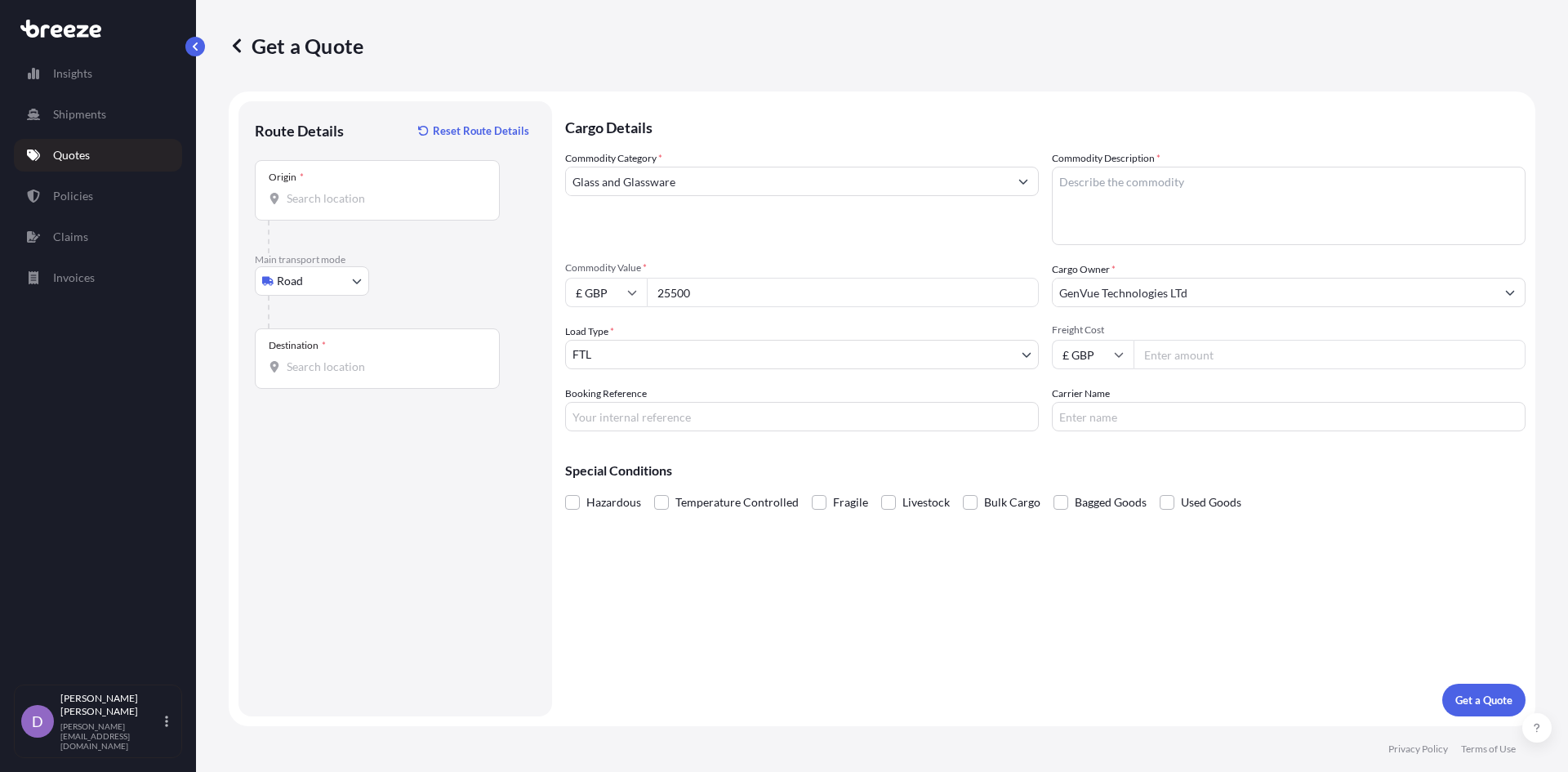
click at [1220, 363] on input "Freight Cost" at bounding box center [1329, 355] width 392 height 29
click at [814, 505] on span at bounding box center [819, 502] width 15 height 15
click at [812, 490] on input "Fragile" at bounding box center [812, 490] width 0 height 0
click at [1264, 411] on input "Carrier Name" at bounding box center [1288, 416] width 474 height 29
click at [893, 423] on input "Booking Reference" at bounding box center [802, 416] width 474 height 29
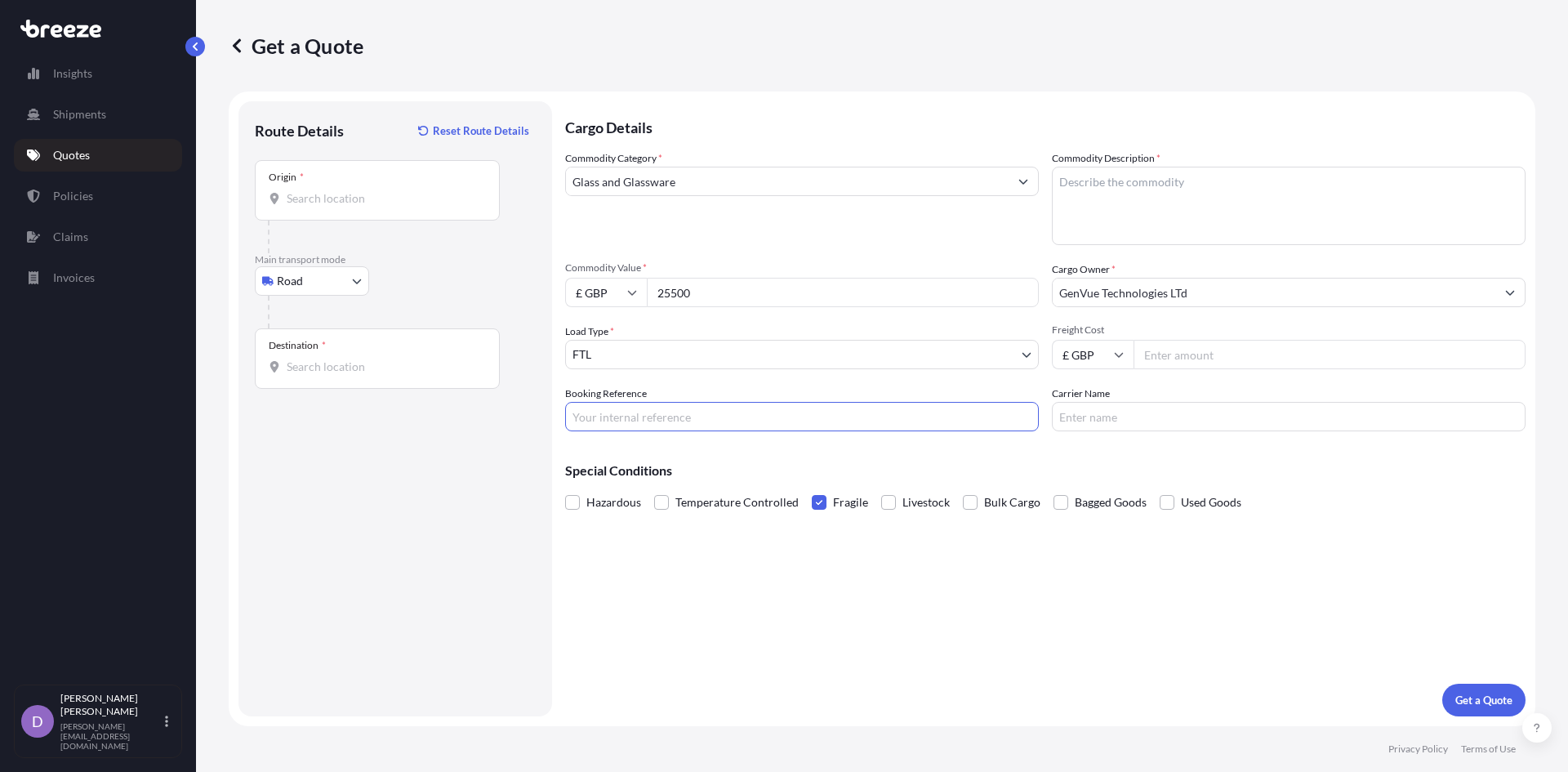
paste input "TPYB20279"
type input "TPYB20279"
click at [1115, 414] on input "Carrier Name" at bounding box center [1288, 416] width 474 height 29
paste input "Clermont Express Sp. z o.o"
type input "Clermont Express Sp. z o.o"
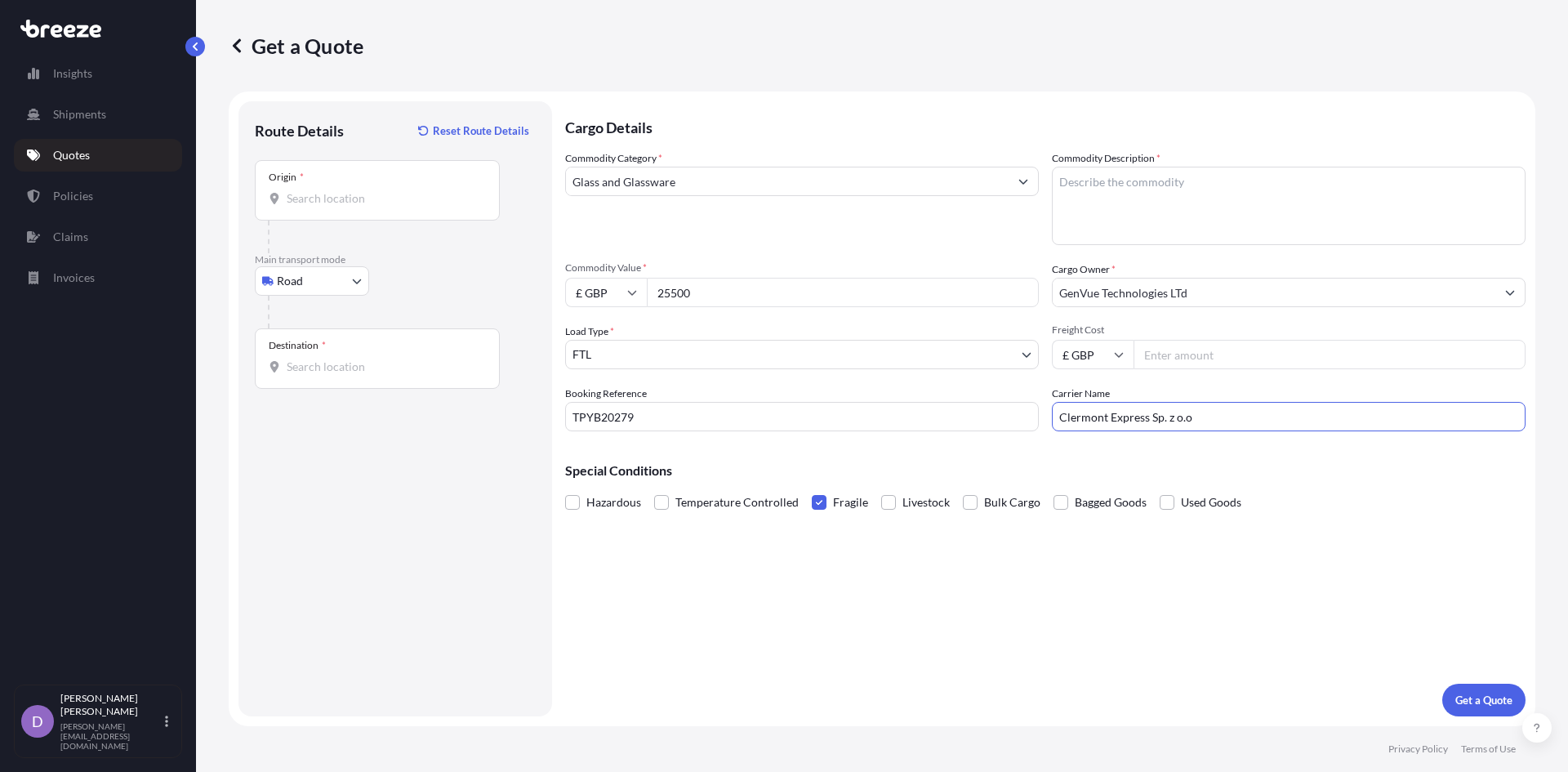
click at [361, 193] on input "Origin *" at bounding box center [383, 198] width 193 height 16
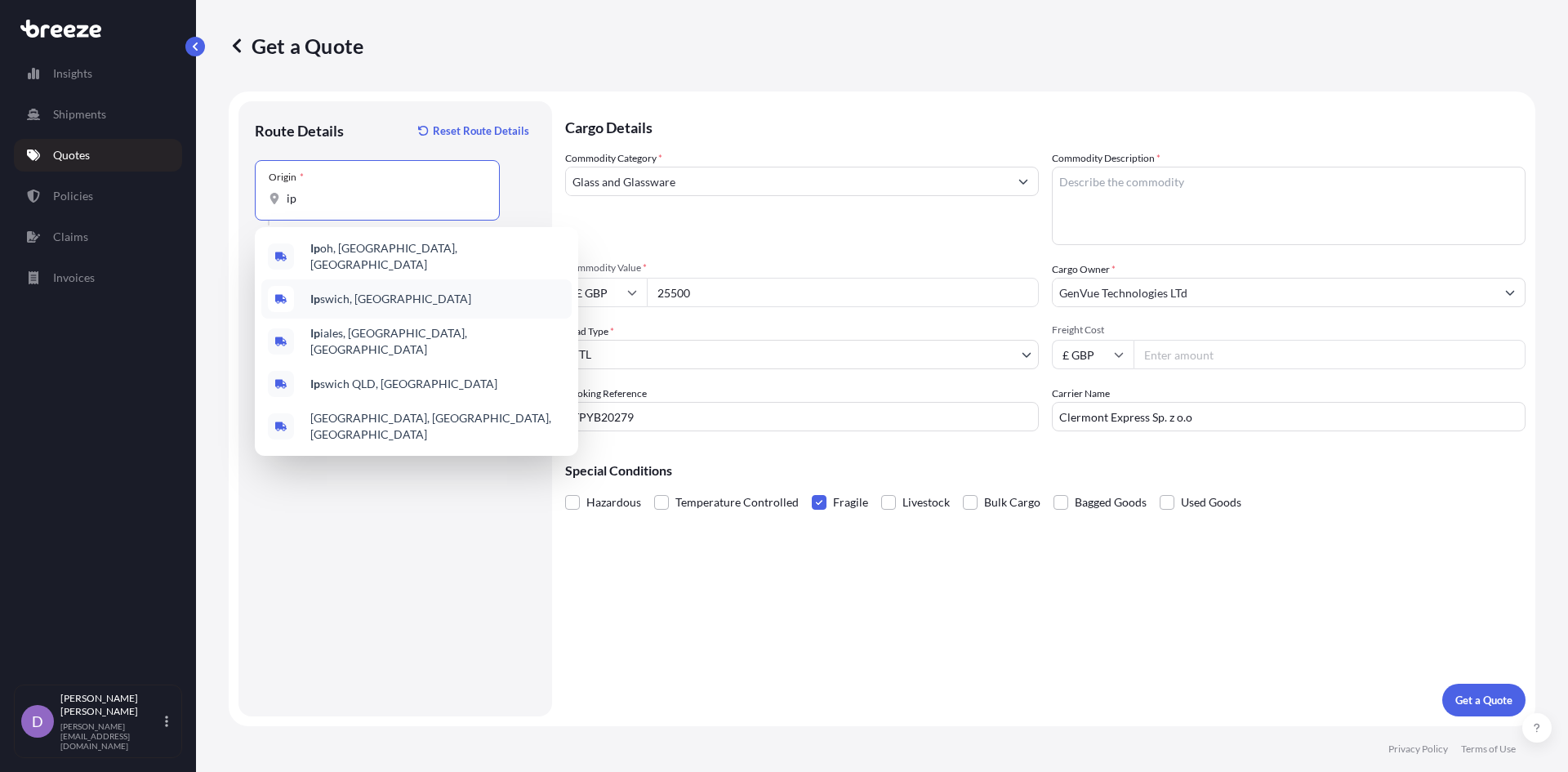
click at [365, 292] on span "Ip swich, [GEOGRAPHIC_DATA]" at bounding box center [390, 299] width 160 height 16
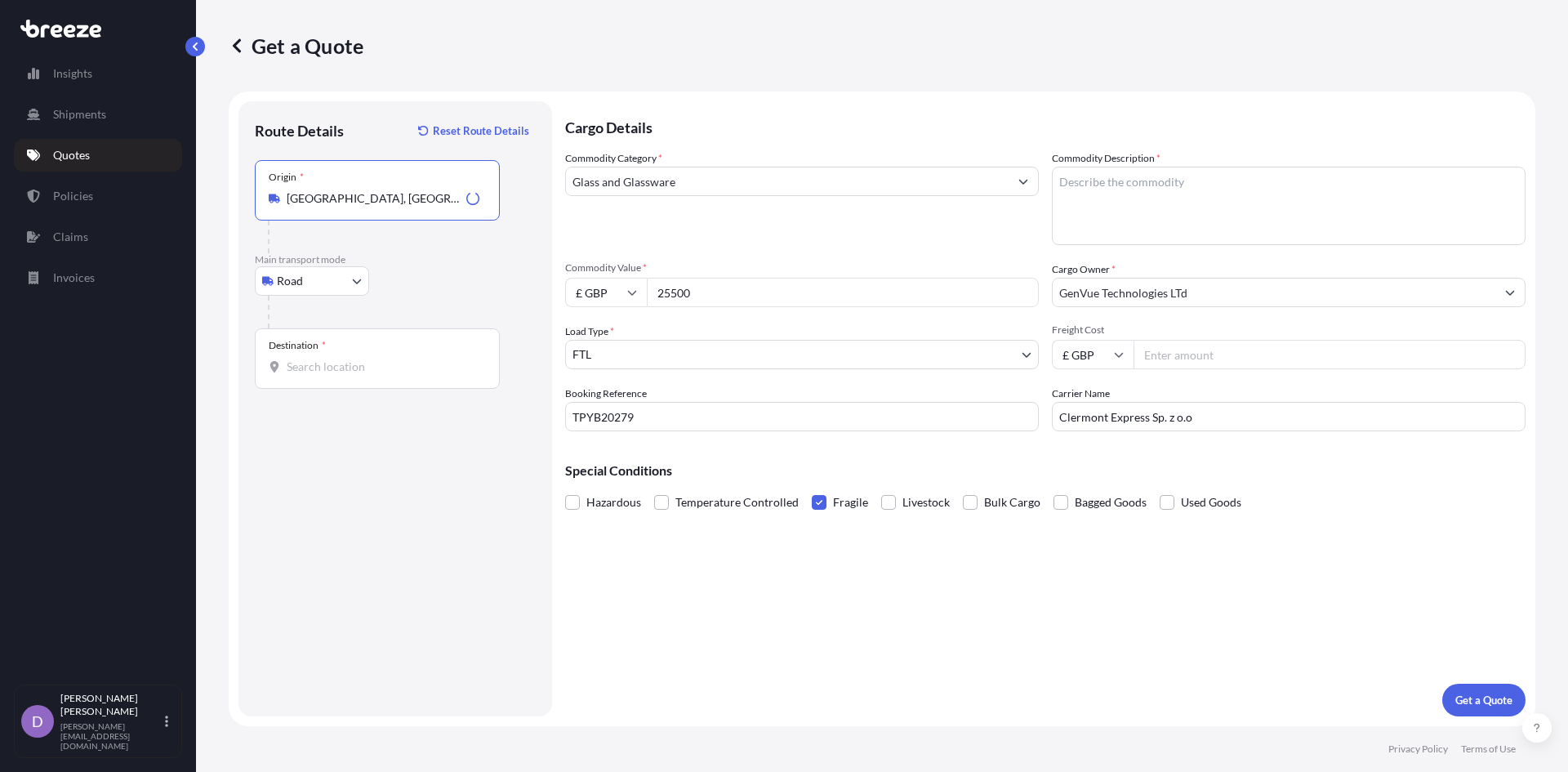
type input "[GEOGRAPHIC_DATA], [GEOGRAPHIC_DATA]"
click at [339, 366] on input "Destination *" at bounding box center [383, 367] width 193 height 16
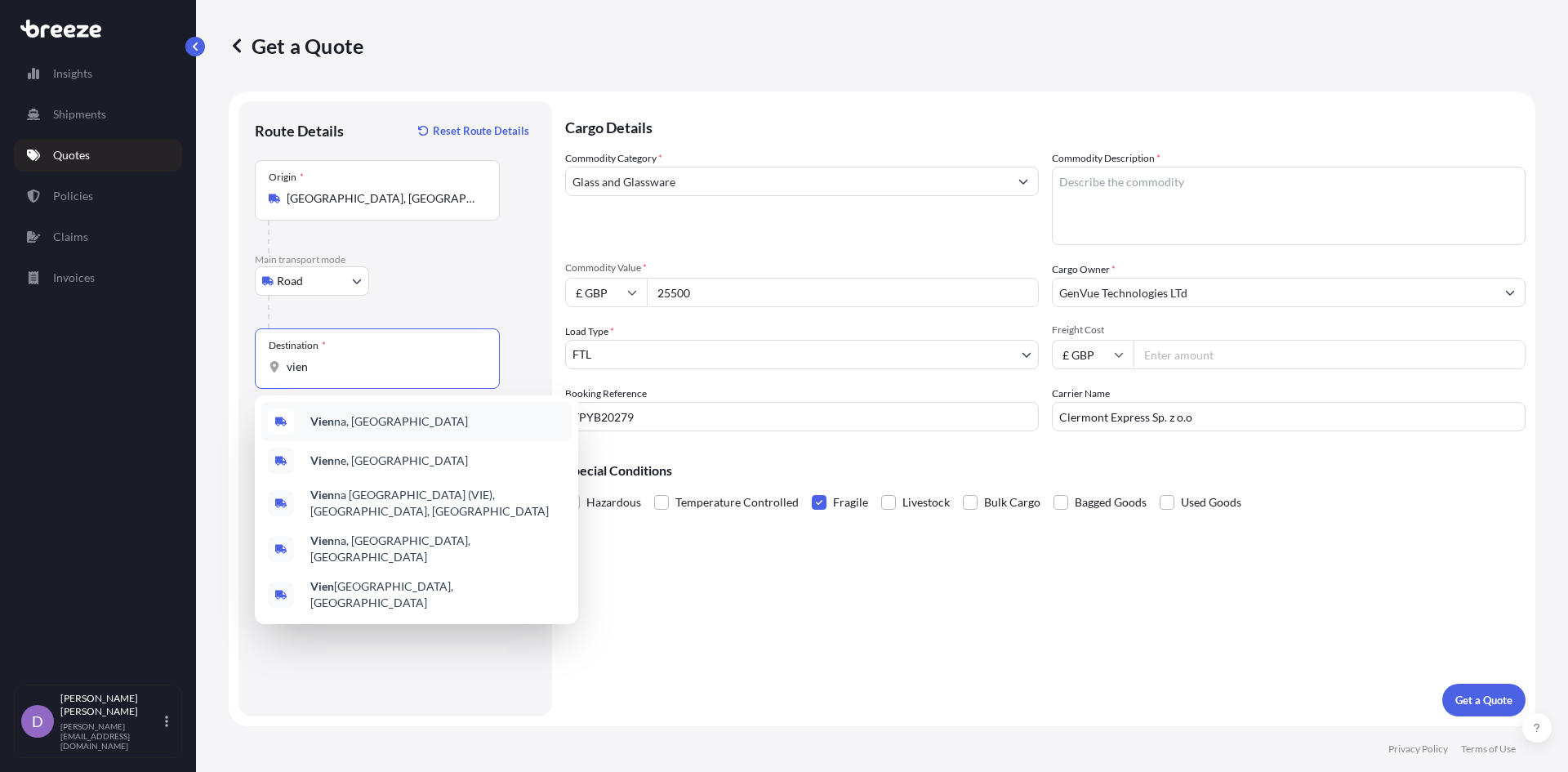
click at [348, 423] on span "Vien na, [GEOGRAPHIC_DATA]" at bounding box center [390, 421] width 158 height 16
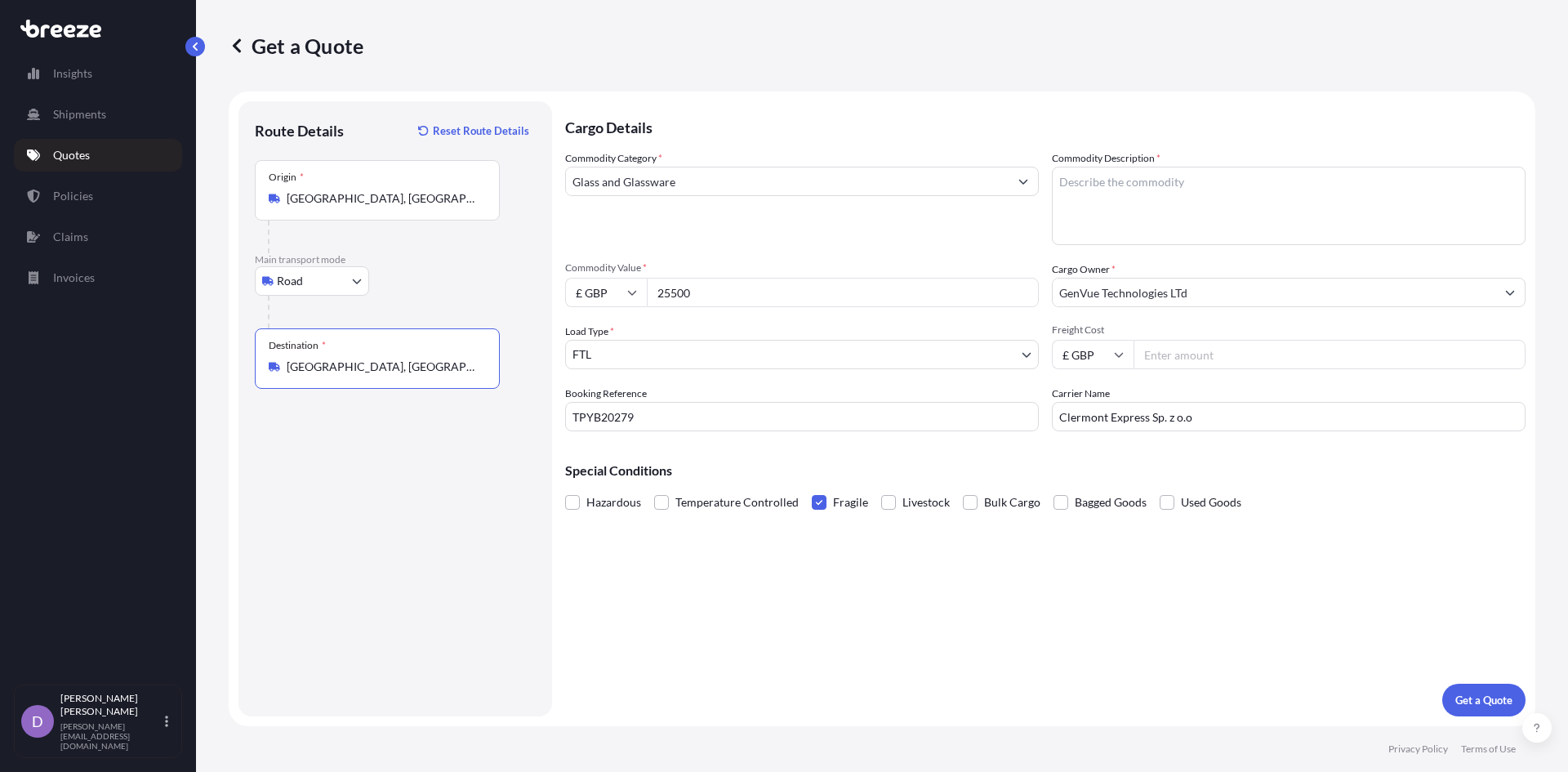
type input "[GEOGRAPHIC_DATA], [GEOGRAPHIC_DATA]"
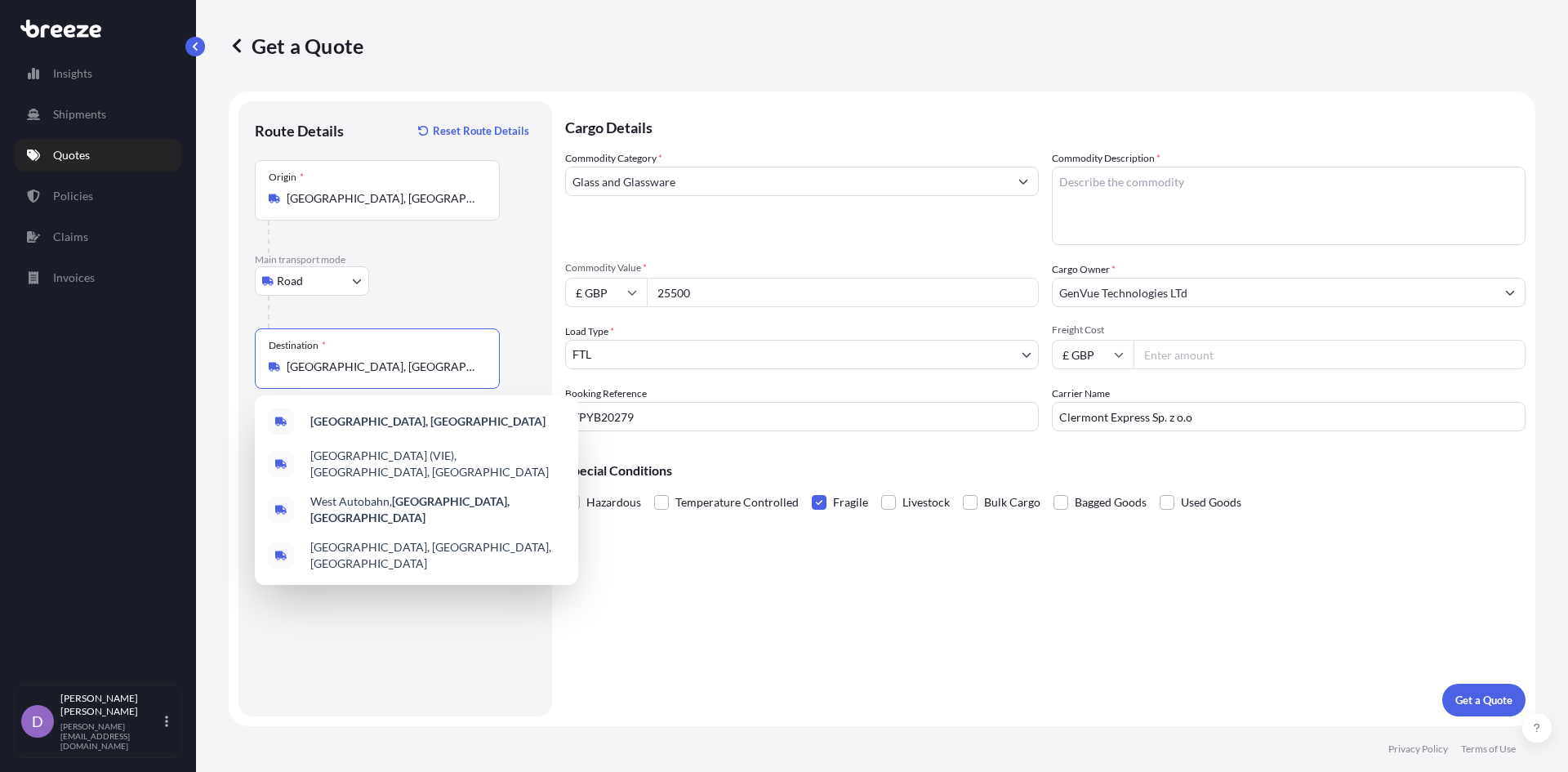
click at [1239, 179] on textarea "Commodity Description *" at bounding box center [1288, 205] width 474 height 78
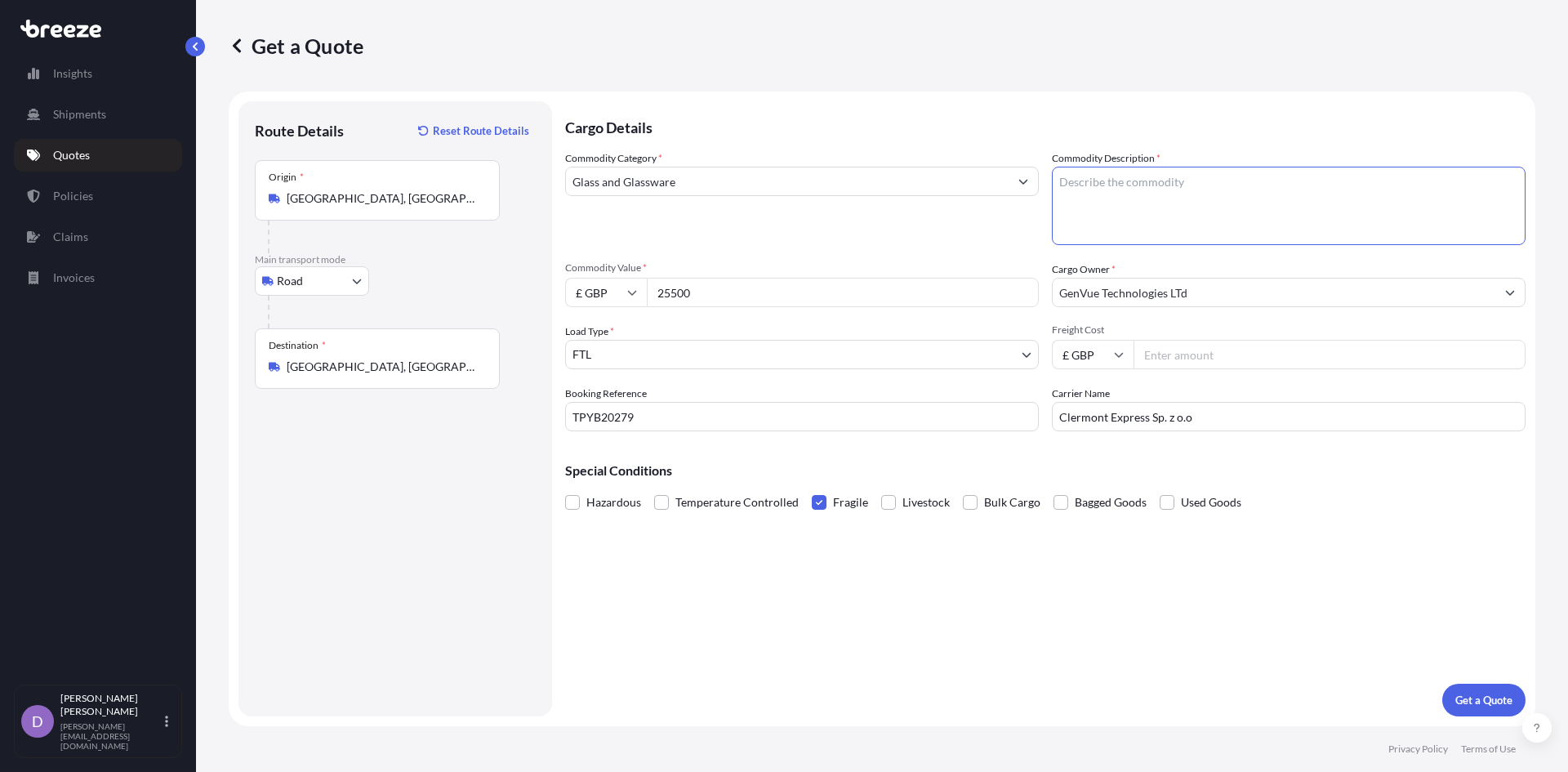
paste textarea "laminated glass unit"
type textarea "laminated glass unit"
click at [1465, 702] on p "Get a Quote" at bounding box center [1483, 700] width 58 height 16
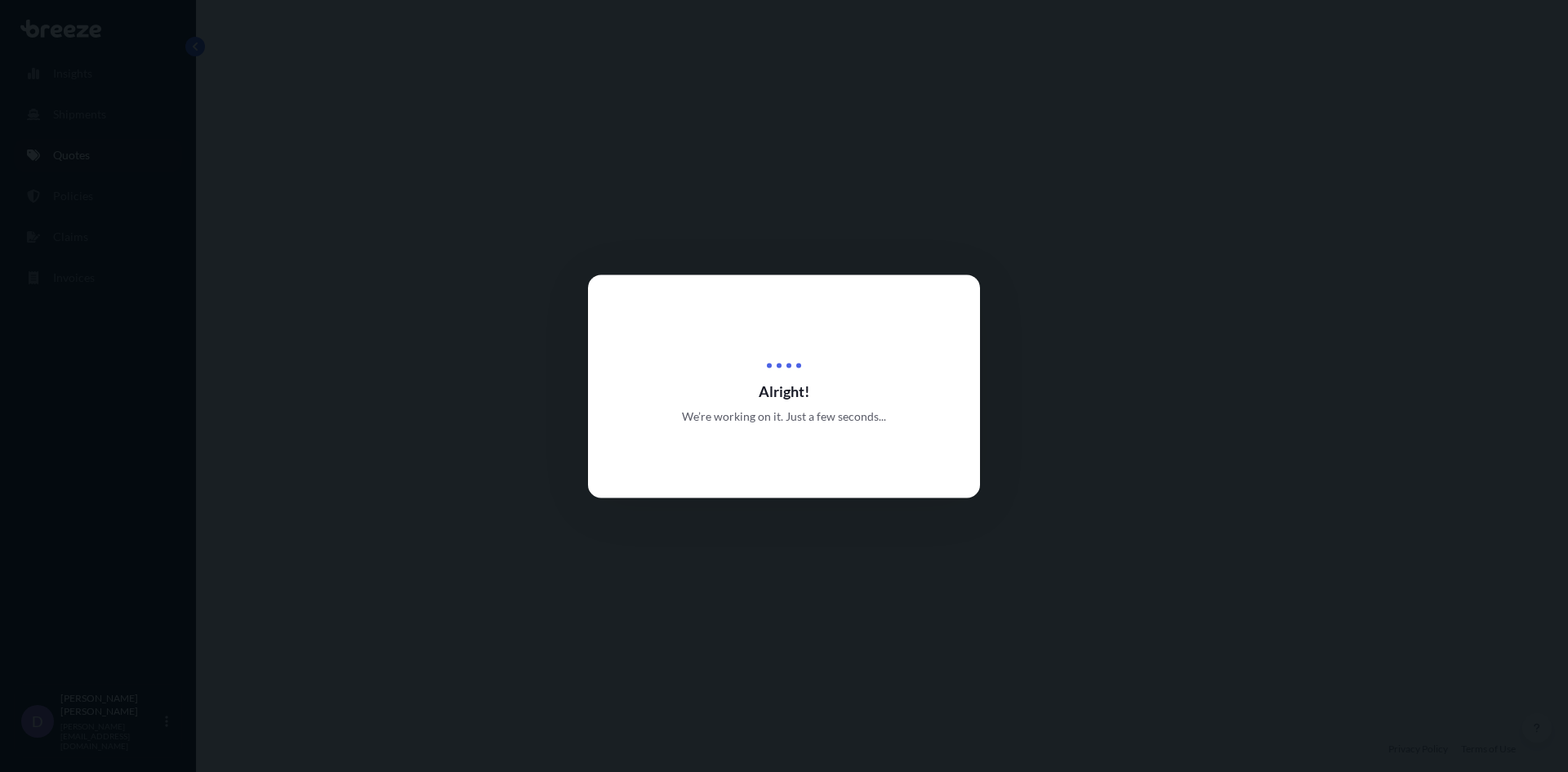
select select "Road"
select select "2"
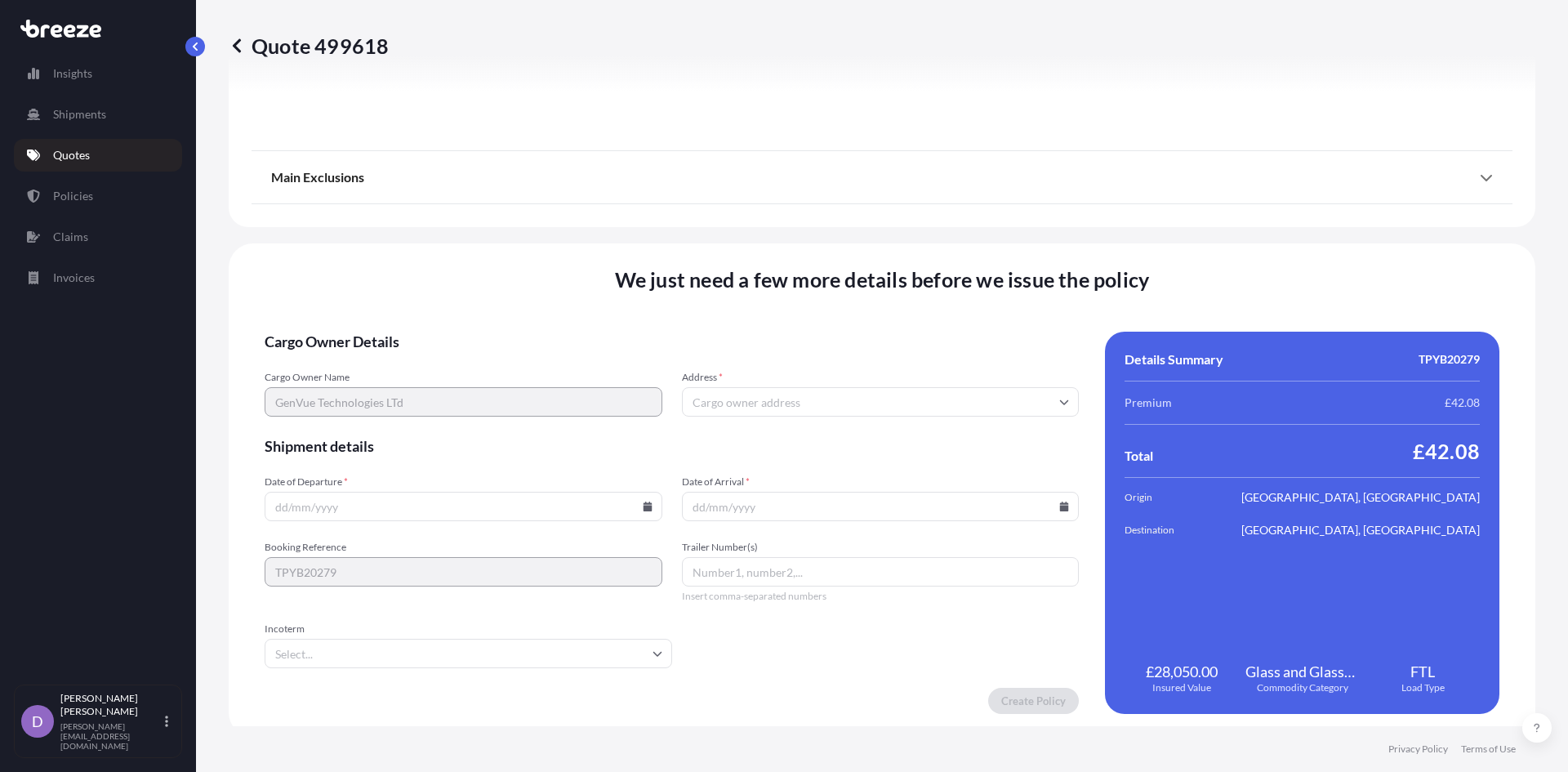
scroll to position [1805, 0]
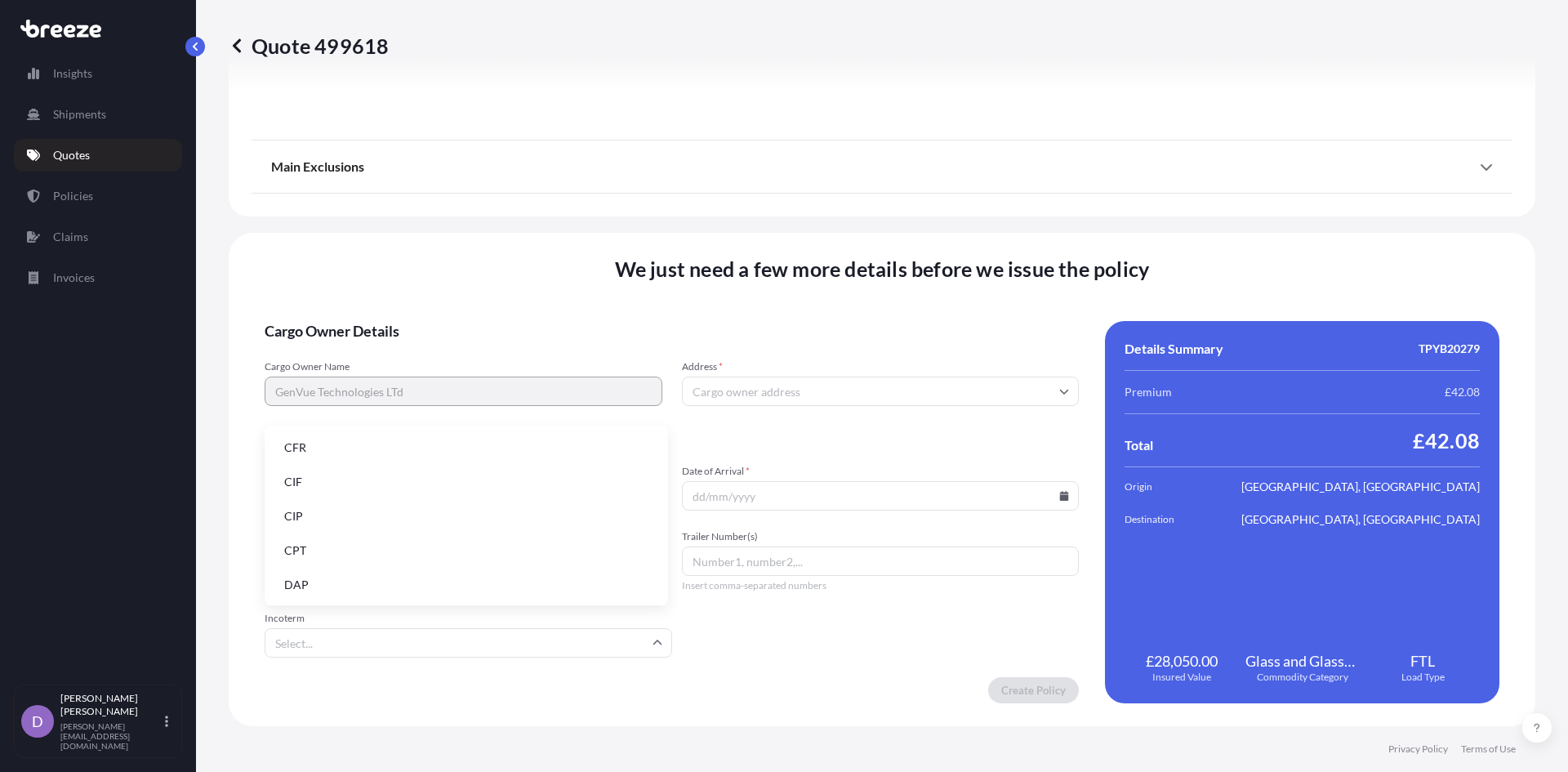
click at [549, 640] on input "Incoterm" at bounding box center [468, 643] width 408 height 29
click at [549, 593] on li "DAP" at bounding box center [466, 585] width 390 height 31
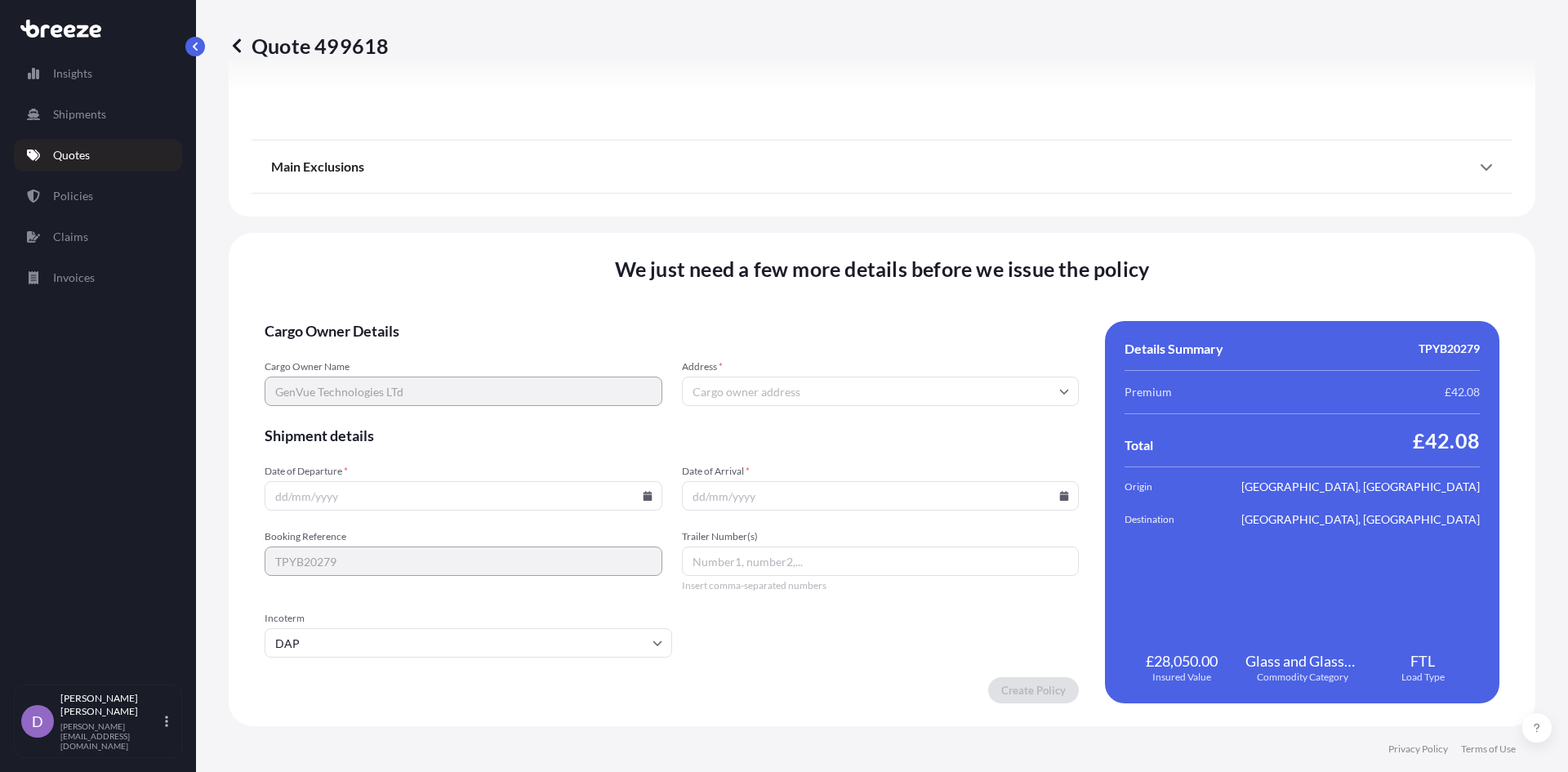
click at [463, 502] on input "Date of Departure *" at bounding box center [463, 495] width 397 height 29
click at [648, 495] on input "Date of Departure *" at bounding box center [463, 495] width 397 height 29
click at [645, 495] on icon at bounding box center [647, 495] width 9 height 9
click at [388, 382] on button "23" at bounding box center [385, 381] width 26 height 26
type input "[DATE]"
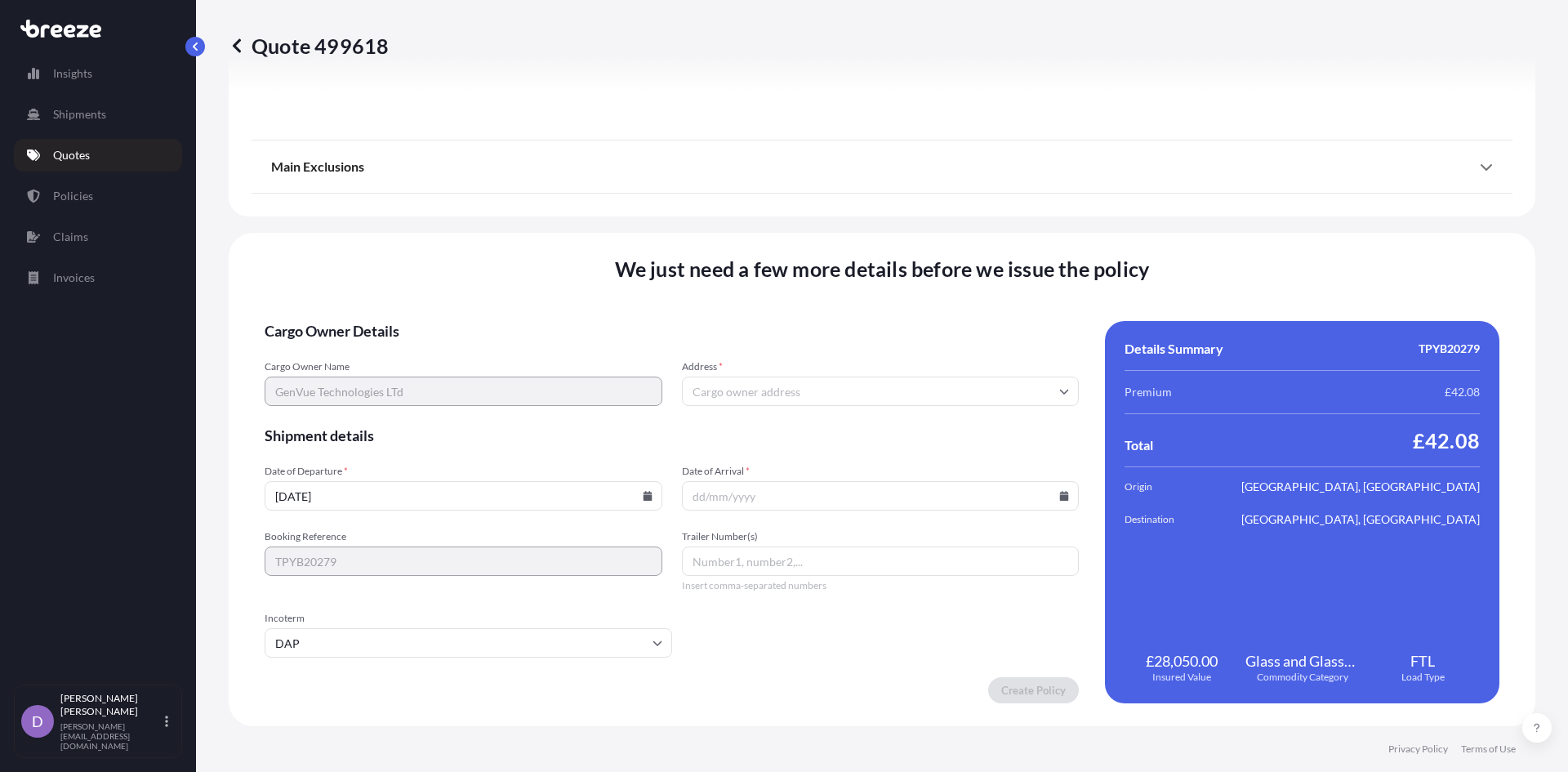
click at [1060, 493] on icon at bounding box center [1064, 495] width 9 height 9
click at [913, 381] on button "26" at bounding box center [912, 381] width 26 height 26
type input "[DATE]"
click at [765, 398] on input "Address *" at bounding box center [880, 392] width 397 height 29
click at [765, 384] on input "Address *" at bounding box center [880, 392] width 397 height 29
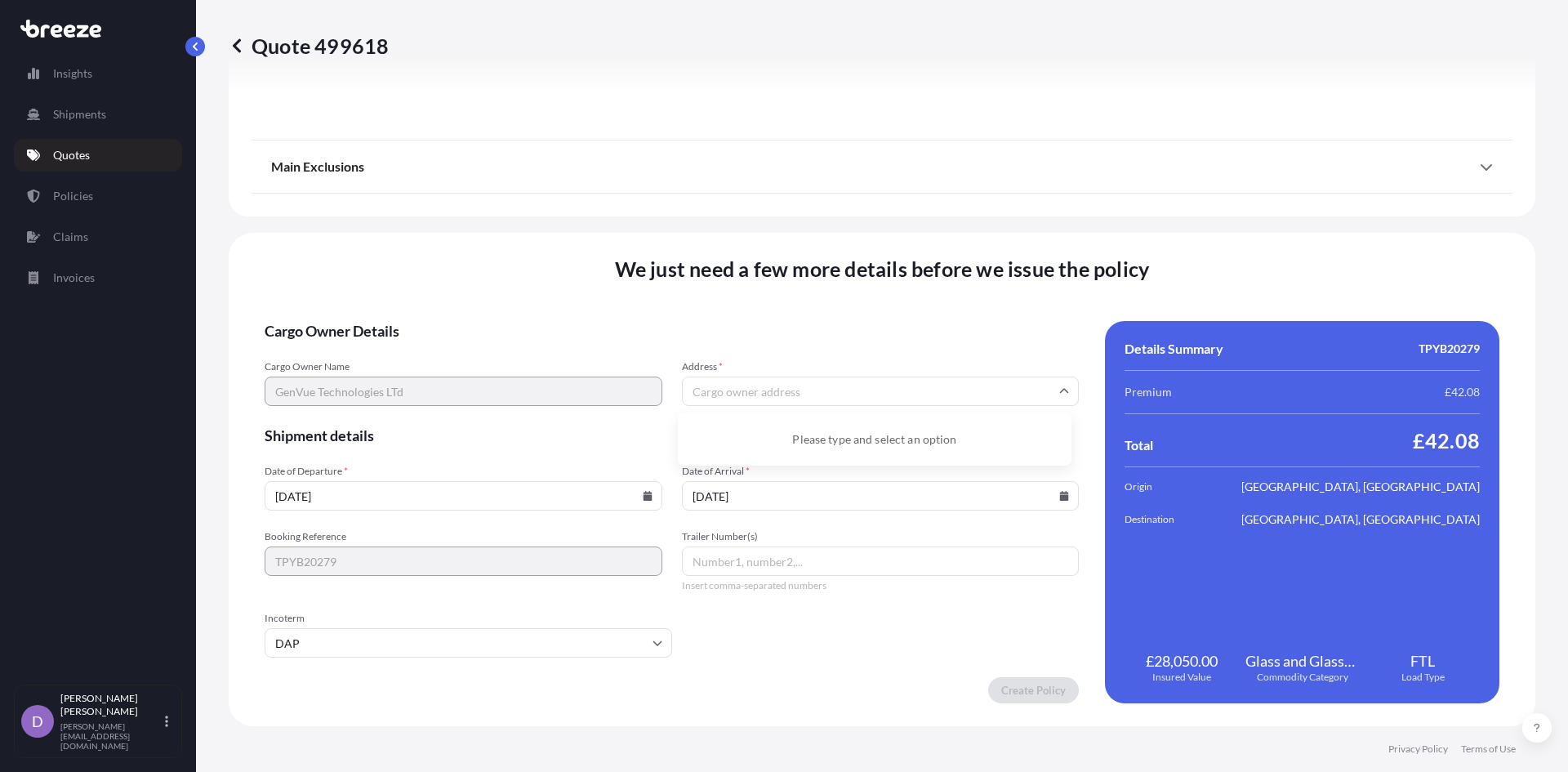
paste input "[GEOGRAPHIC_DATA]"
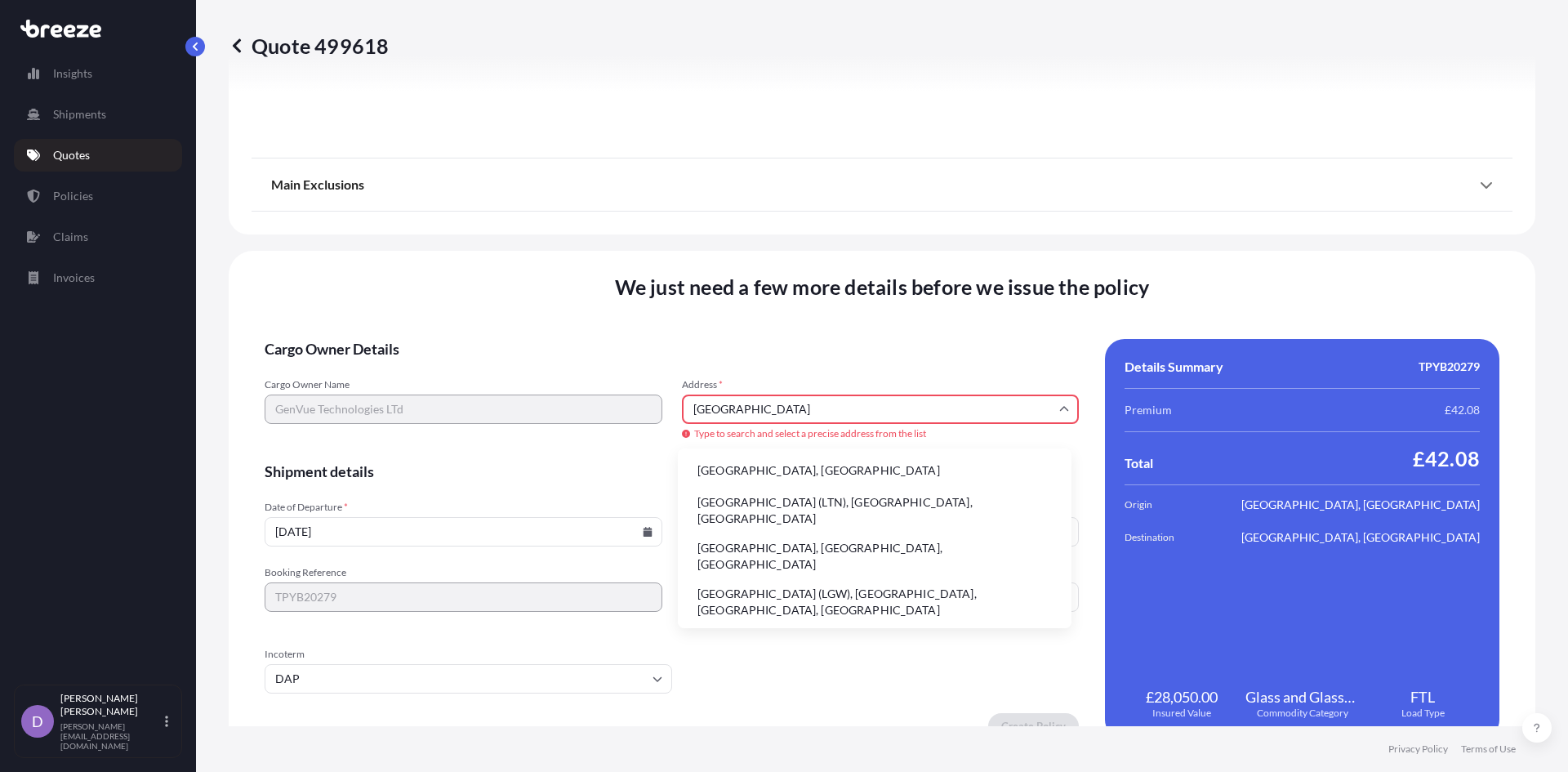
click at [765, 476] on li "[GEOGRAPHIC_DATA], [GEOGRAPHIC_DATA]" at bounding box center [874, 471] width 380 height 31
type input "[GEOGRAPHIC_DATA], [GEOGRAPHIC_DATA]"
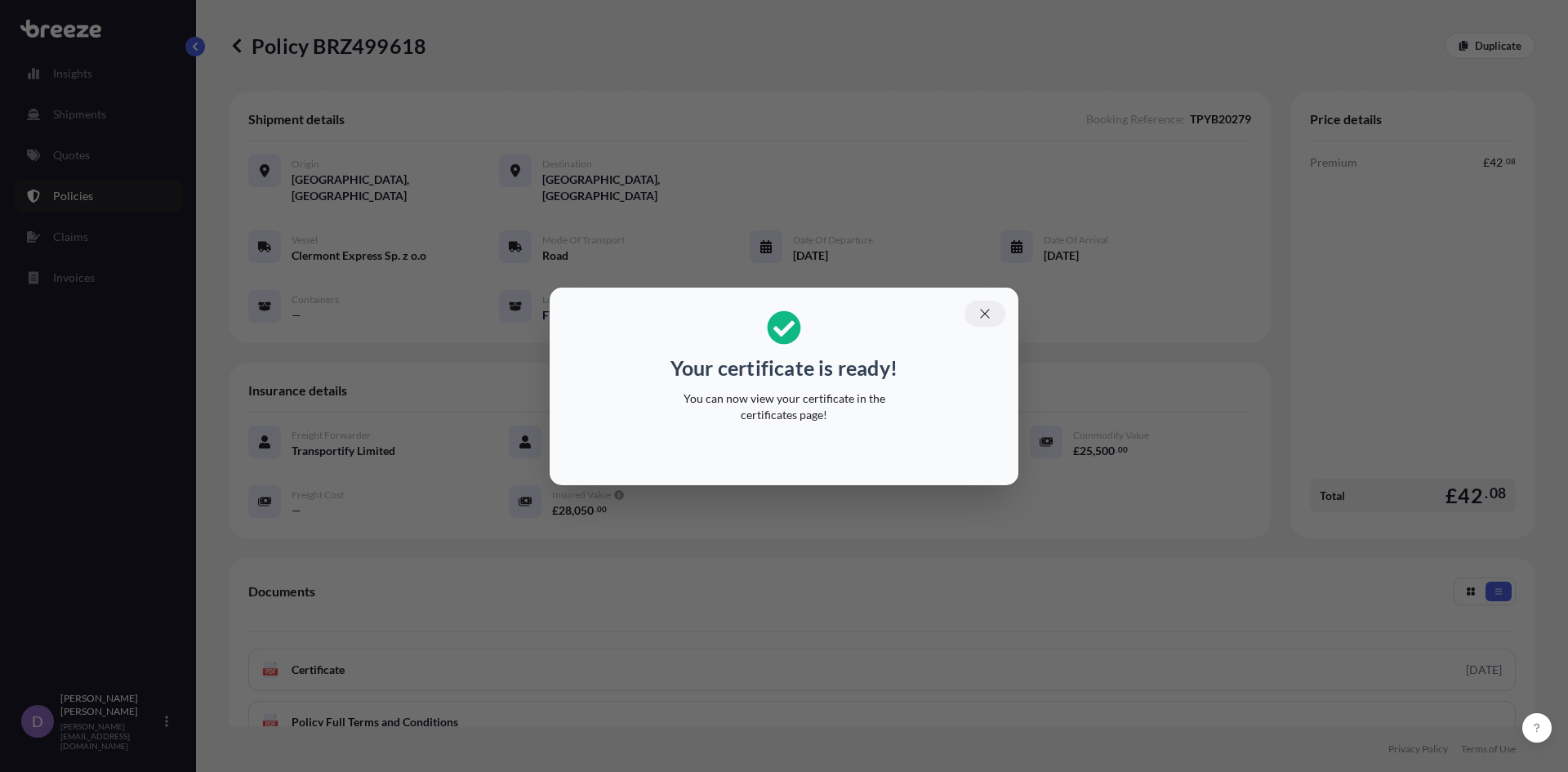
click at [992, 313] on button "button" at bounding box center [985, 313] width 41 height 26
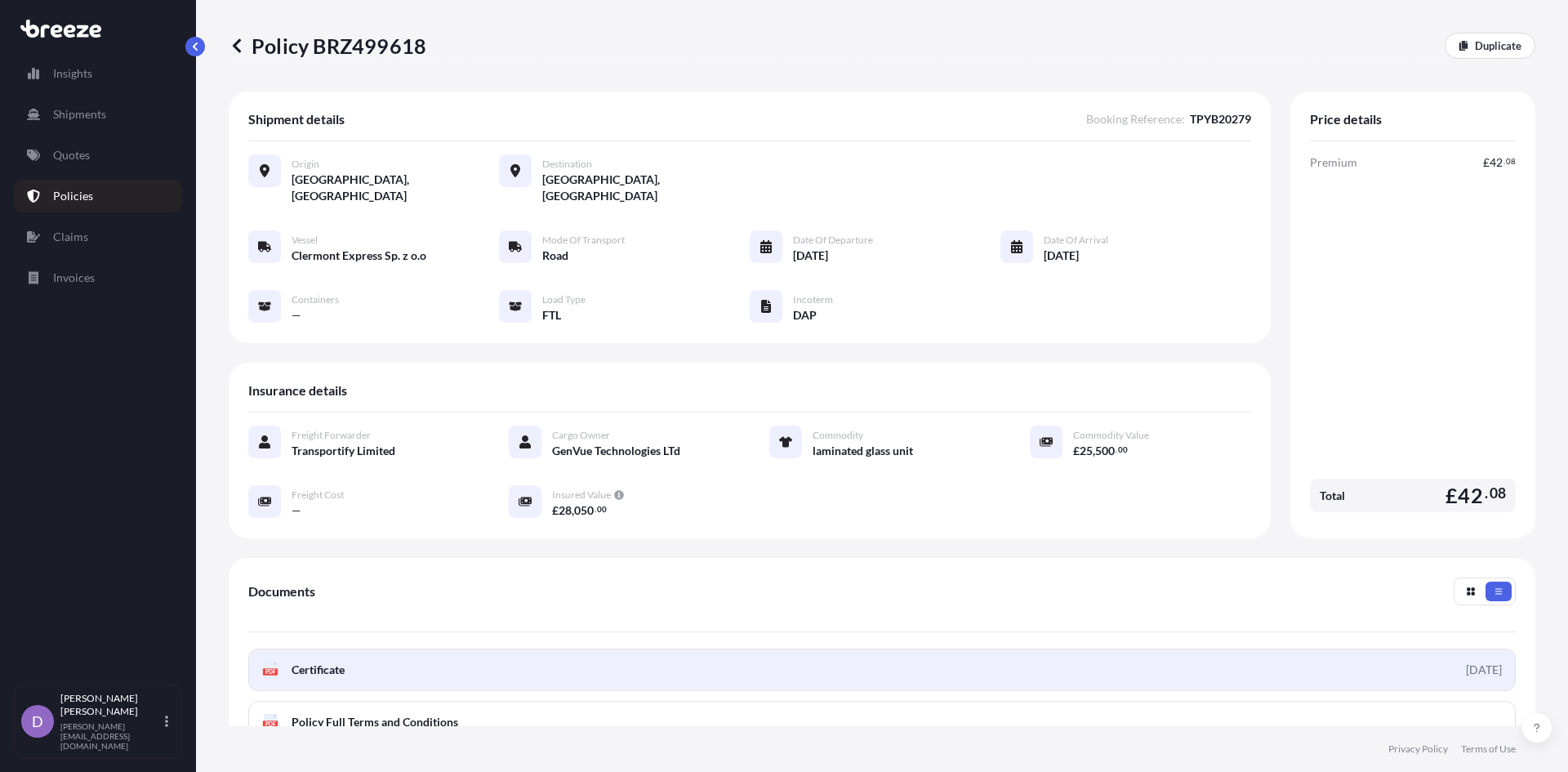
click at [320, 662] on span "Certificate" at bounding box center [318, 670] width 53 height 16
